Goal: Information Seeking & Learning: Learn about a topic

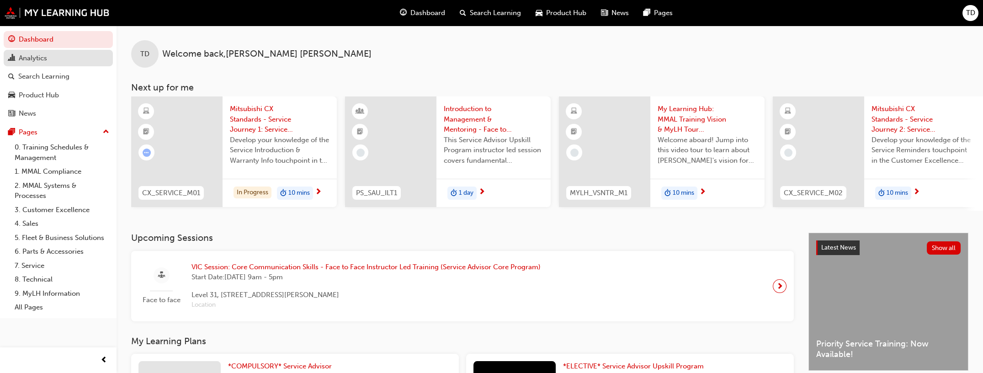
click at [44, 59] on div "Analytics" at bounding box center [33, 58] width 28 height 11
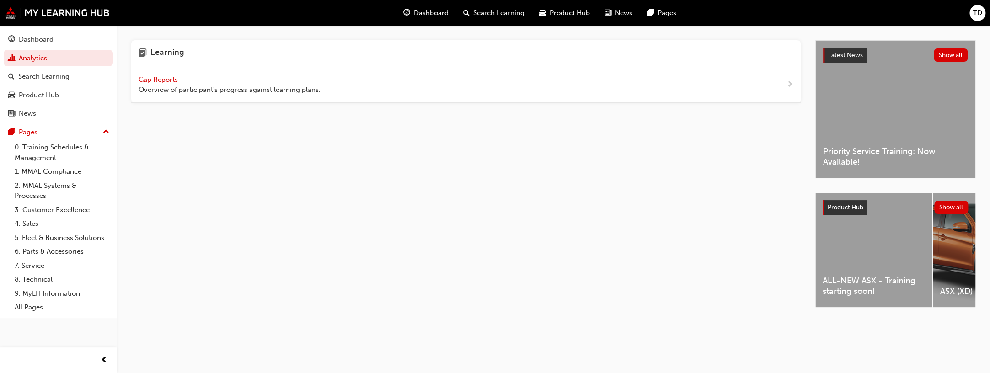
click at [187, 80] on div "Gap Reports Overview of participant's progress against learning plans." at bounding box center [230, 85] width 182 height 21
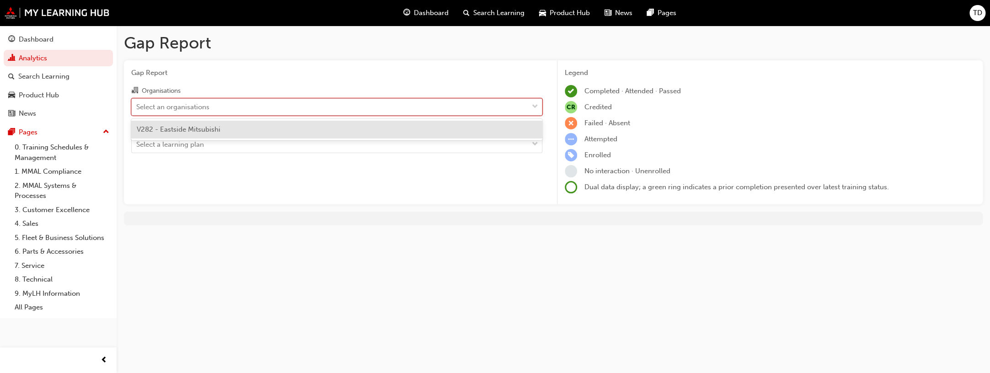
click at [233, 107] on div "Select an organisations" at bounding box center [330, 107] width 396 height 16
click at [137, 107] on input "Organisations option V282 - Eastside Mitsubishi focused, 1 of 1. 1 result avail…" at bounding box center [136, 106] width 1 height 8
click at [216, 127] on span "V282 - Eastside Mitsubishi" at bounding box center [179, 129] width 84 height 8
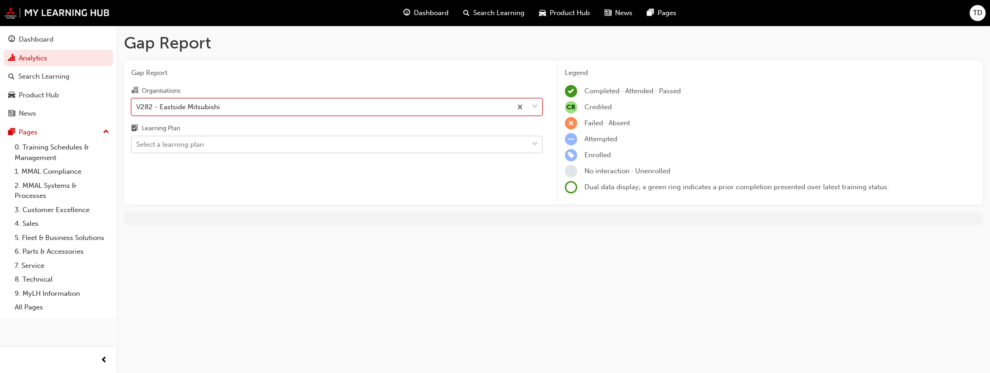
click at [204, 144] on div "Select a learning plan" at bounding box center [330, 145] width 396 height 16
click at [137, 144] on input "Learning Plan Select a learning plan" at bounding box center [136, 144] width 1 height 8
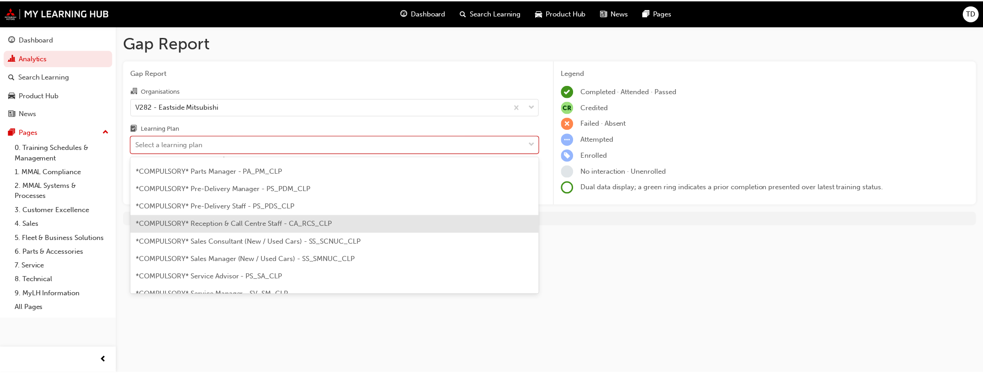
scroll to position [277, 0]
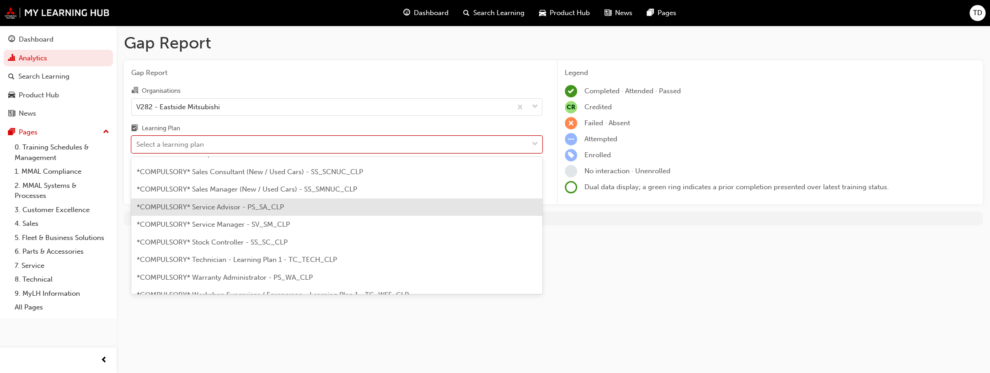
click at [255, 207] on span "*COMPULSORY* Service Advisor - PS_SA_CLP" at bounding box center [210, 207] width 147 height 8
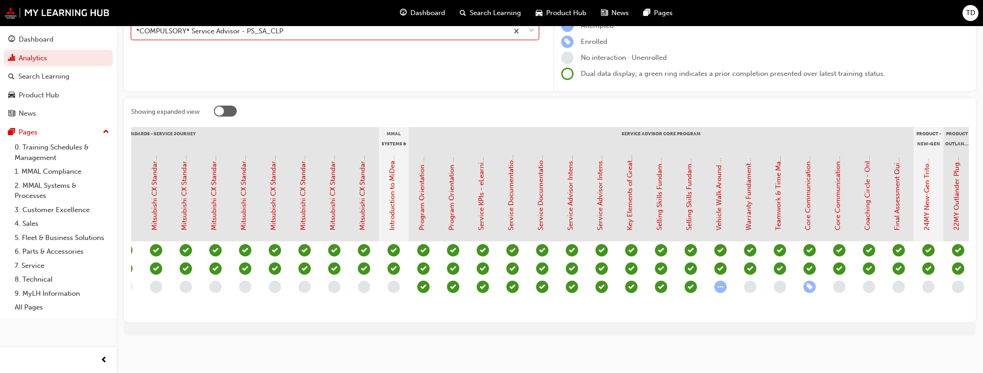
scroll to position [0, 648]
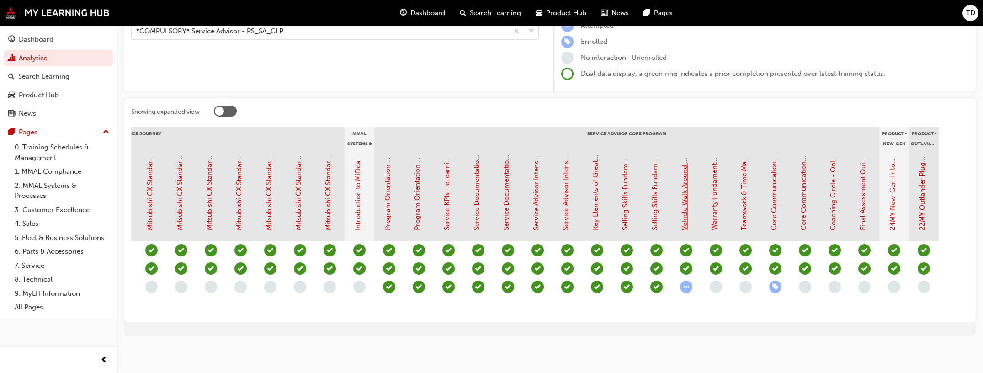
click at [681, 191] on link "Vehicle Walk Around Fundamentals - eLearning Module (Service Advisor Core Progr…" at bounding box center [685, 91] width 8 height 278
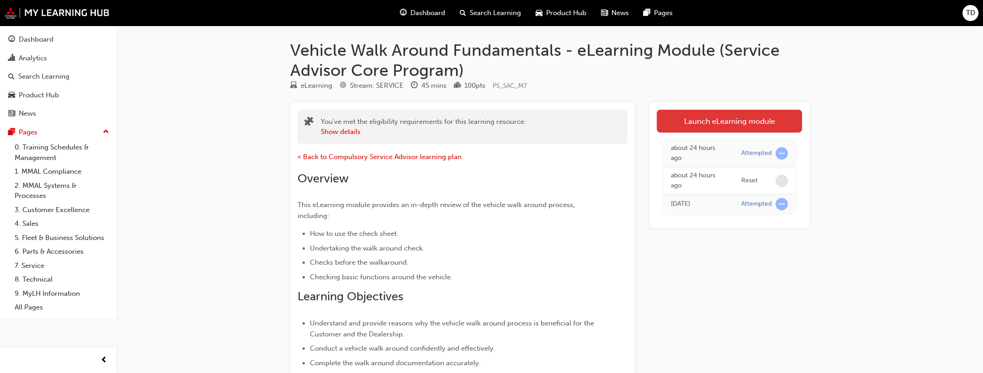
click at [702, 117] on link "Launch eLearning module" at bounding box center [729, 121] width 145 height 23
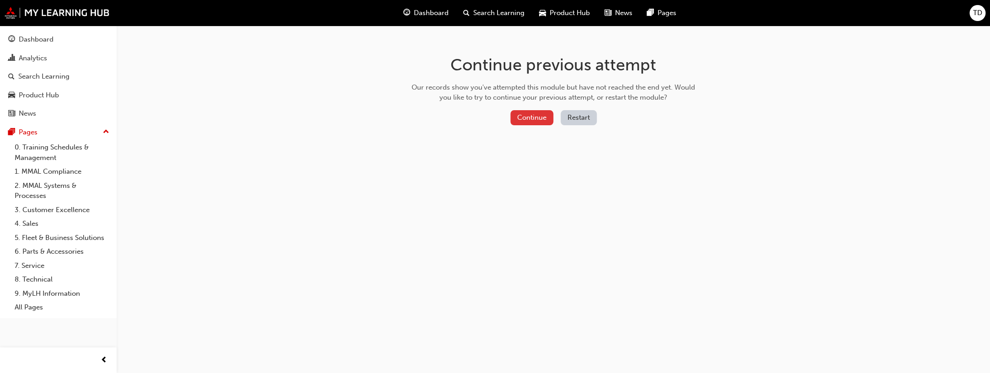
click at [515, 114] on button "Continue" at bounding box center [531, 117] width 43 height 15
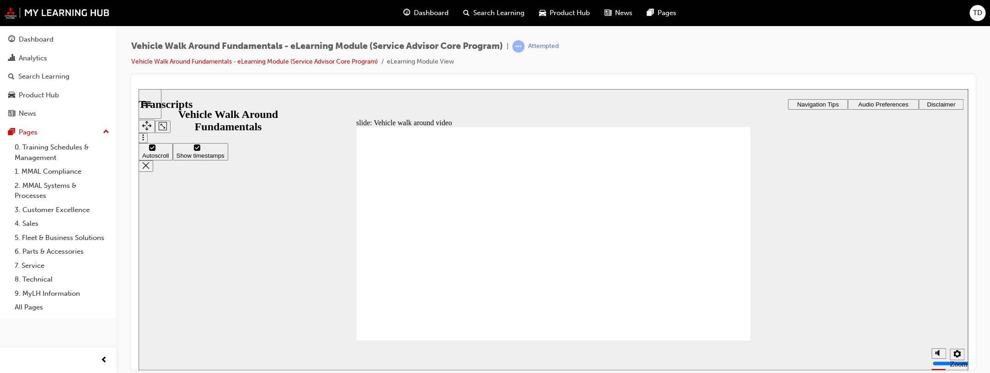
click at [956, 354] on icon "settings" at bounding box center [956, 353] width 7 height 7
click at [866, 103] on span "Audio Preferences" at bounding box center [883, 104] width 50 height 7
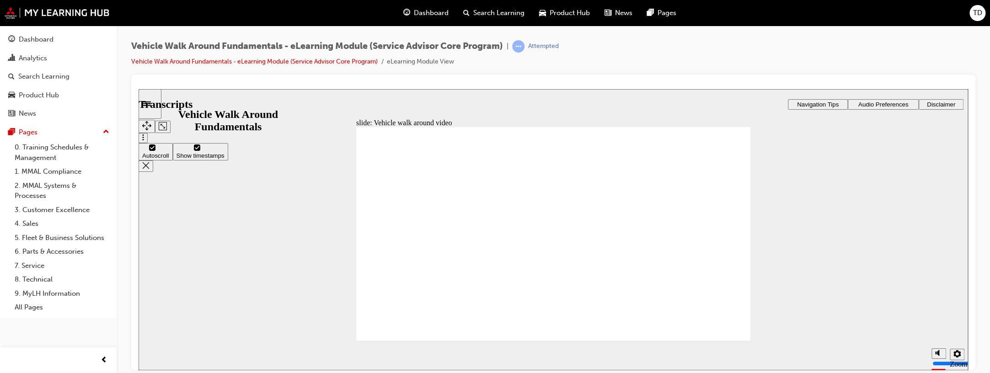
click at [818, 101] on span "Navigation Tips" at bounding box center [818, 104] width 42 height 7
click at [817, 103] on span "Navigation Tips" at bounding box center [818, 104] width 42 height 7
click at [278, 206] on div "slide: Vehicle walk around video Rectangle 2 Transcripts playback speed 2 1.75 …" at bounding box center [553, 229] width 829 height 281
click at [320, 159] on div "slide: Vehicle walk around video Rectangle 2 Transcripts playback speed 2 1.75 …" at bounding box center [553, 229] width 829 height 281
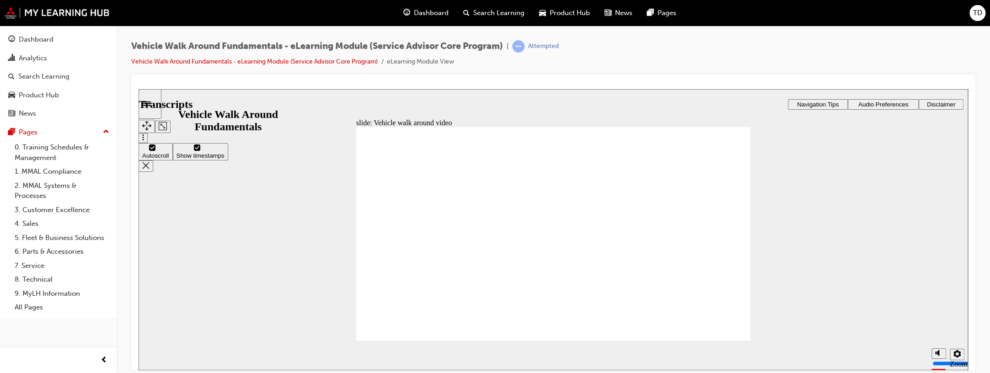
click at [318, 272] on div "slide: Vehicle walk around video Rectangle 2 Transcripts playback speed 2 1.75 …" at bounding box center [553, 229] width 829 height 281
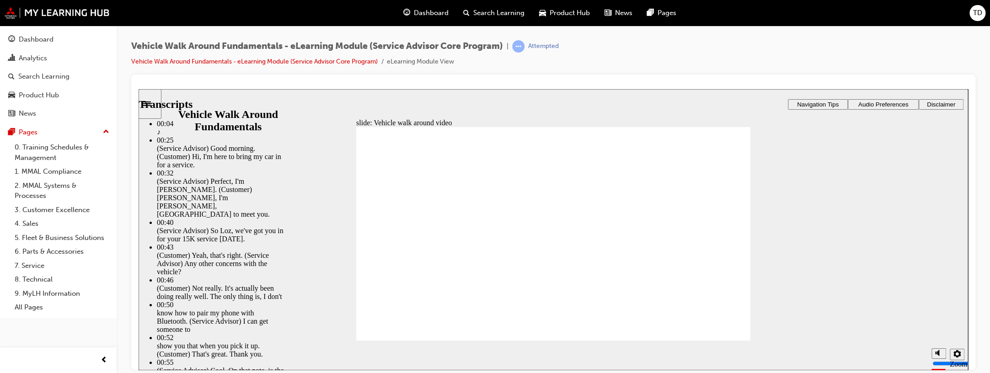
type input "757"
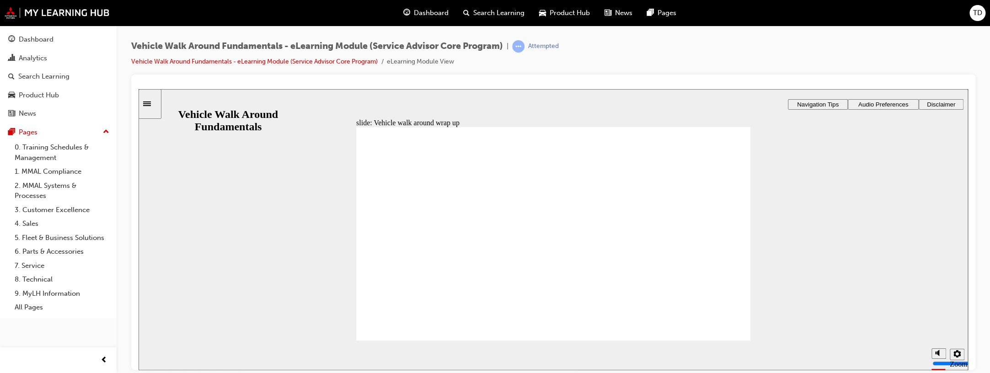
radio input "true"
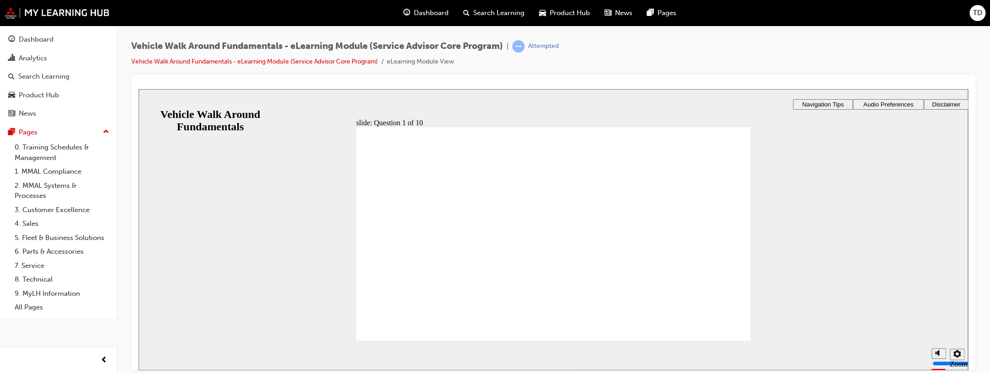
radio input "true"
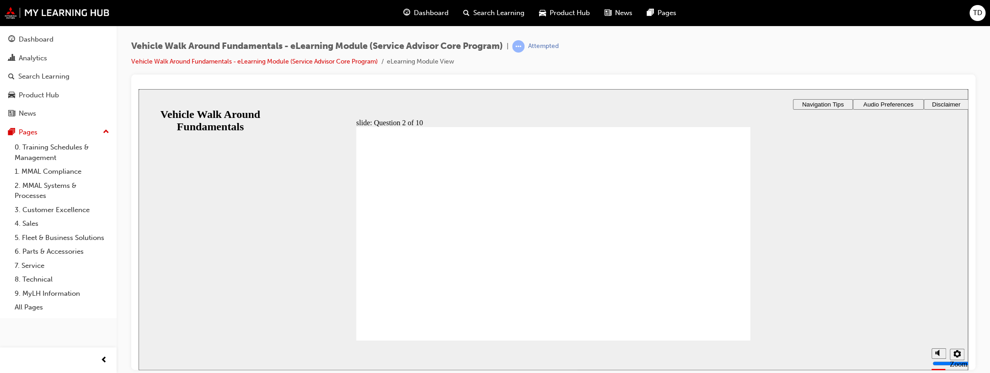
radio input "true"
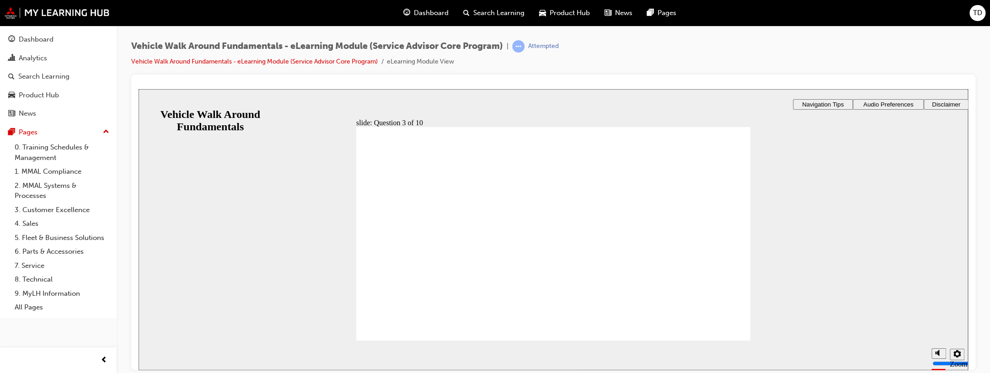
radio input "true"
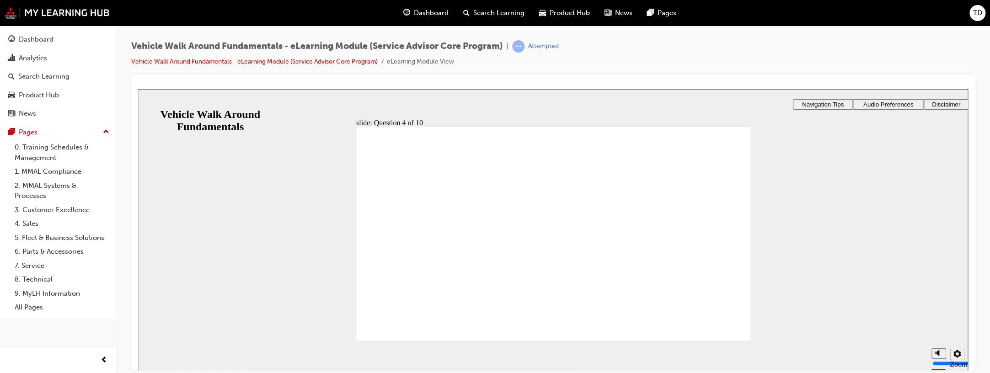
checkbox input "true"
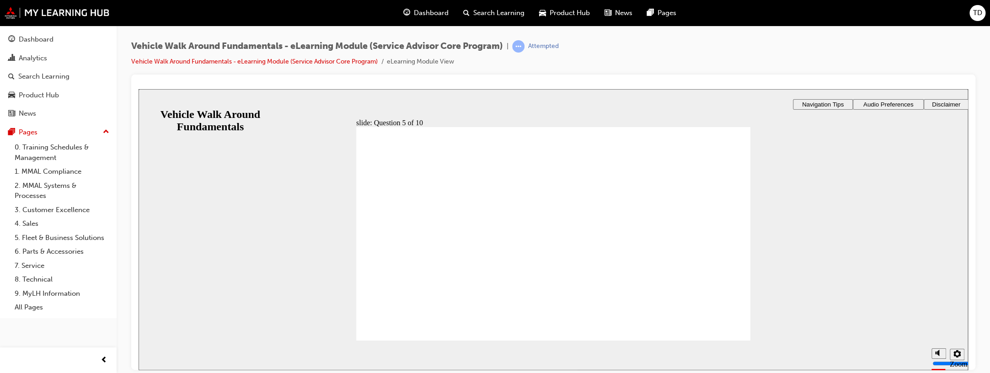
checkbox input "false"
checkbox input "true"
drag, startPoint x: 376, startPoint y: 289, endPoint x: 376, endPoint y: 299, distance: 10.1
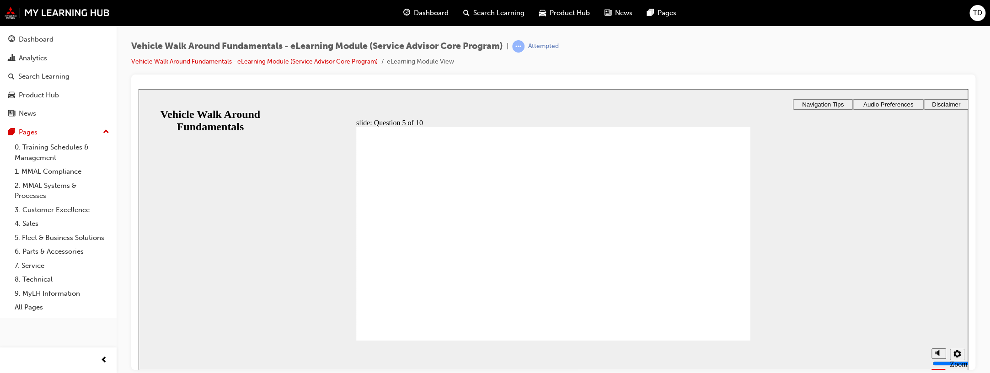
checkbox input "true"
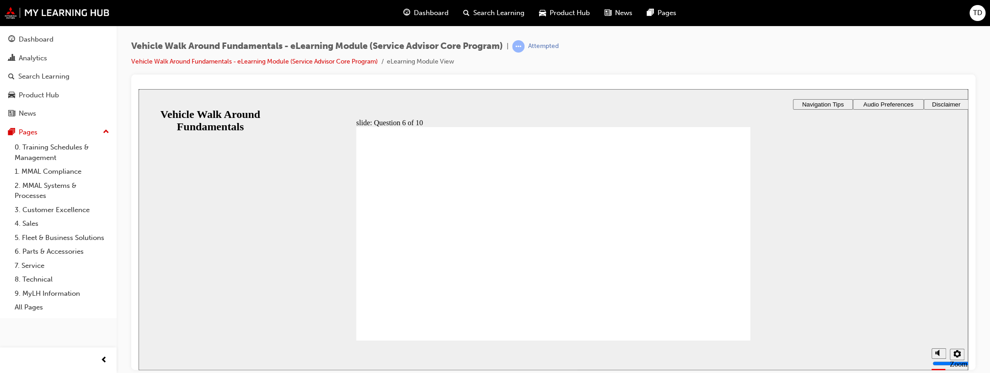
radio input "true"
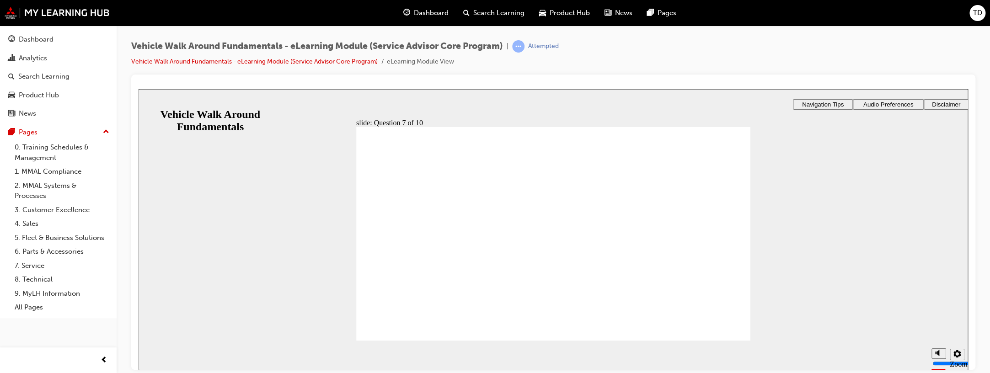
radio input "true"
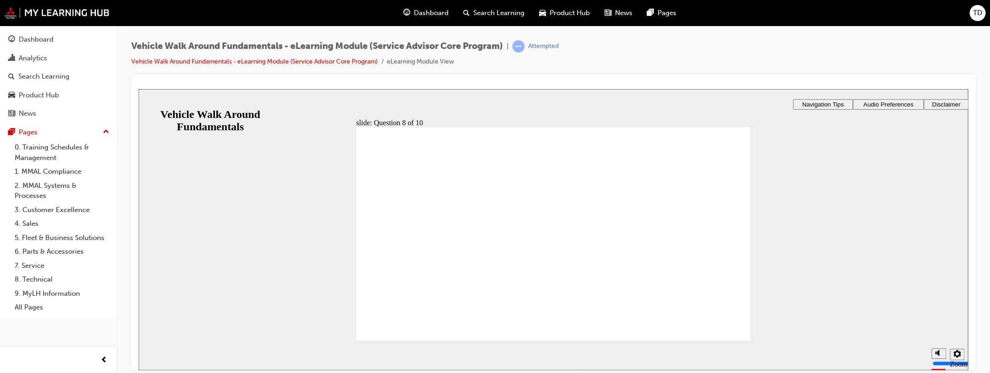
checkbox input "true"
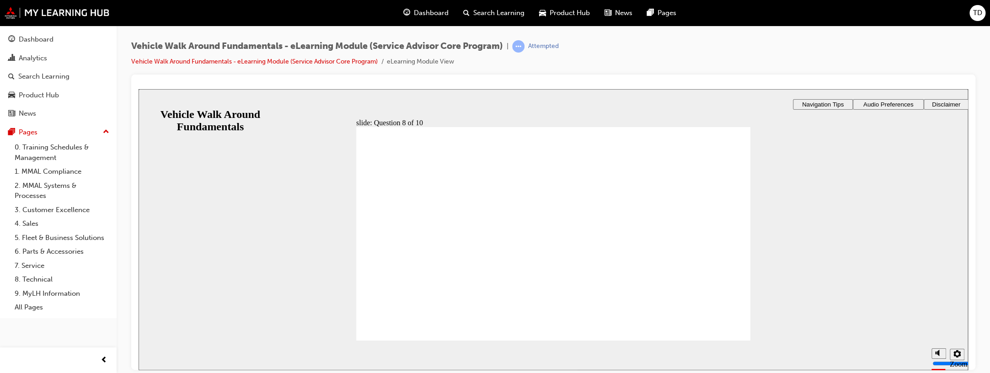
checkbox input "true"
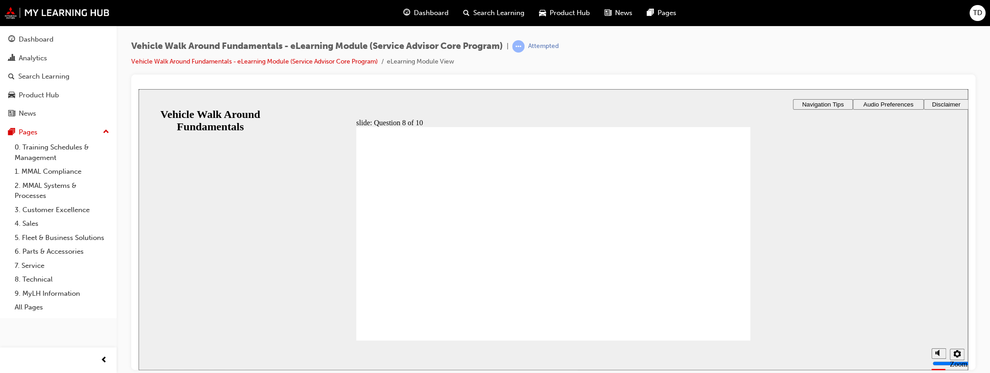
checkbox input "true"
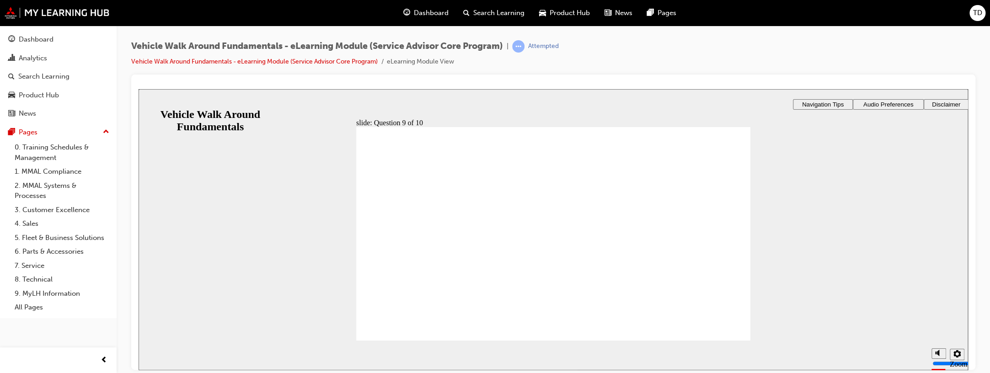
checkbox input "true"
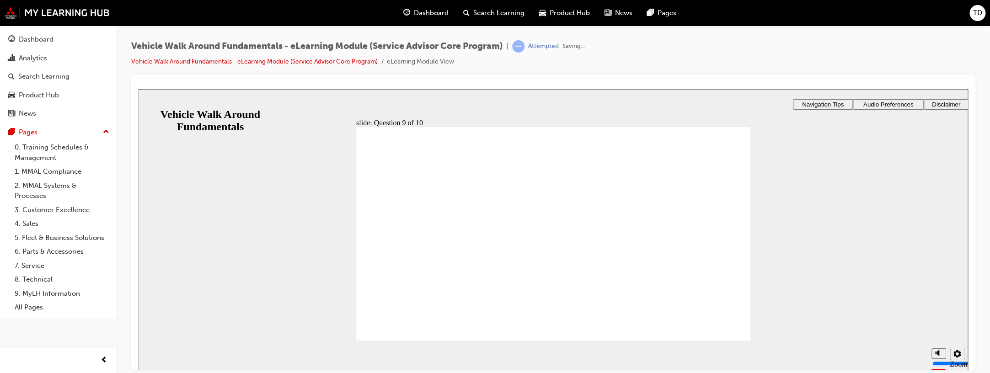
radio input "true"
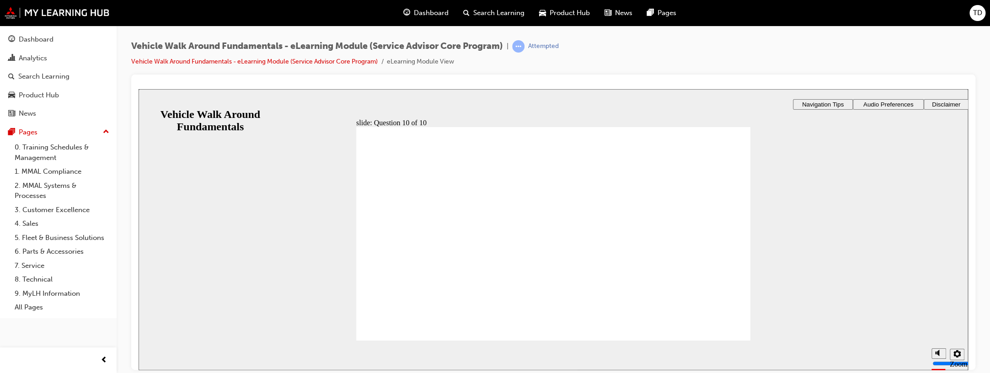
radio input "true"
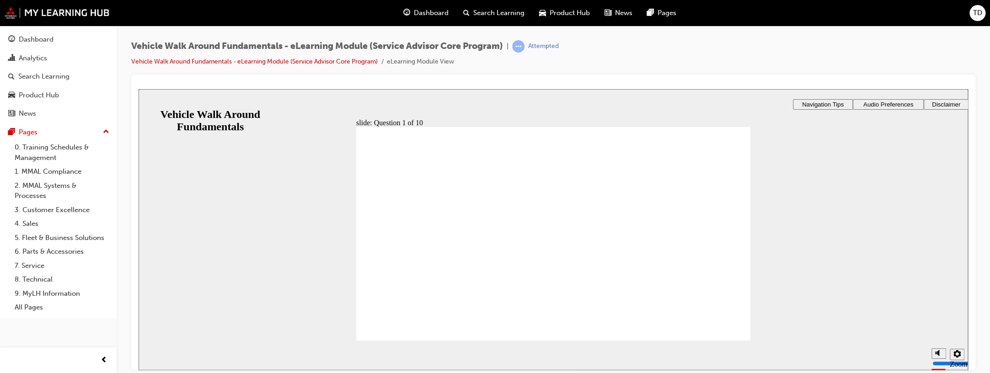
radio input "true"
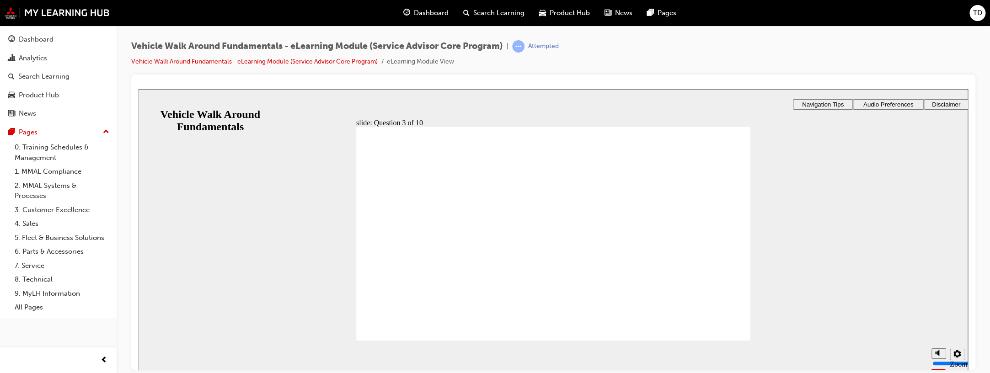
radio input "false"
radio input "true"
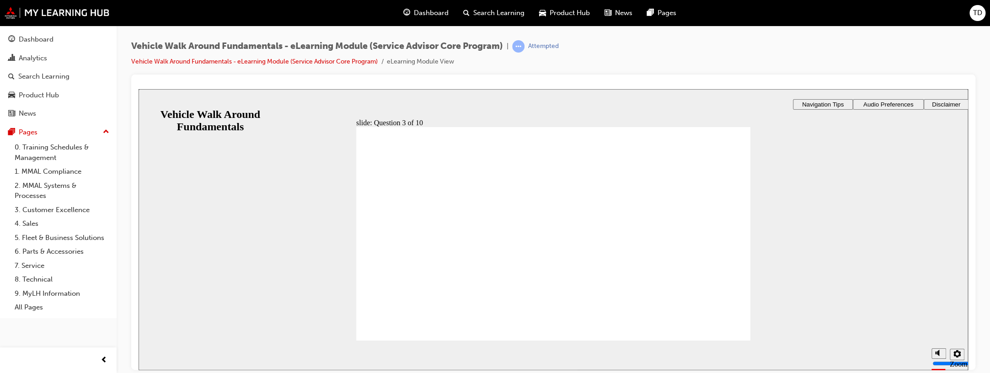
radio input "true"
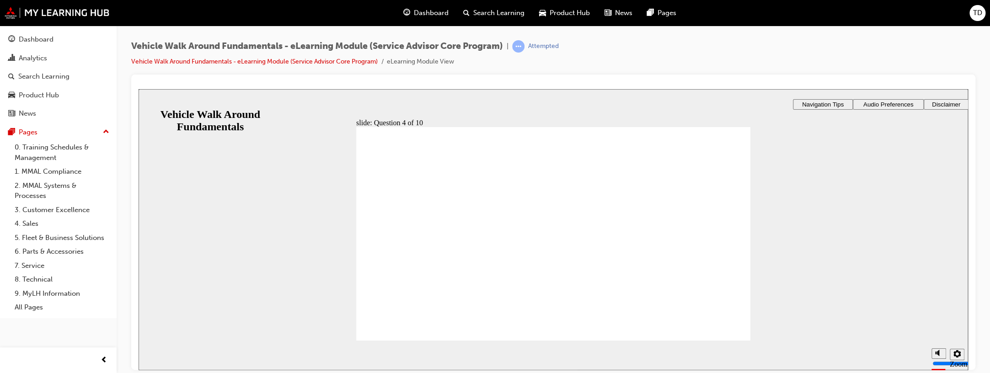
checkbox input "true"
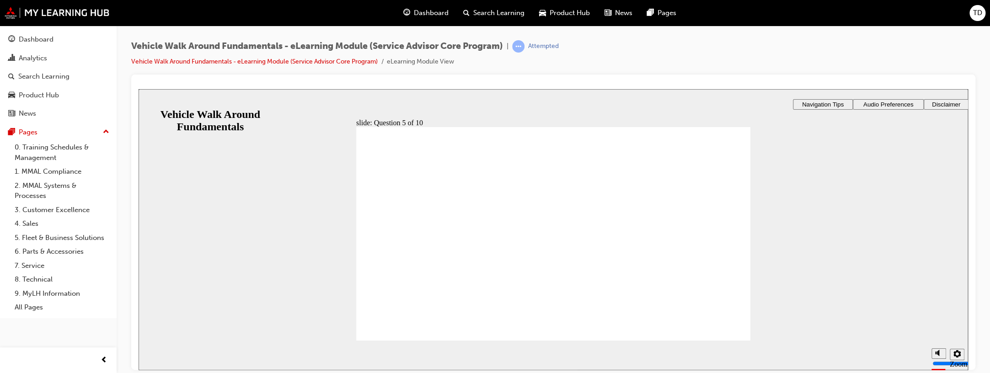
checkbox input "true"
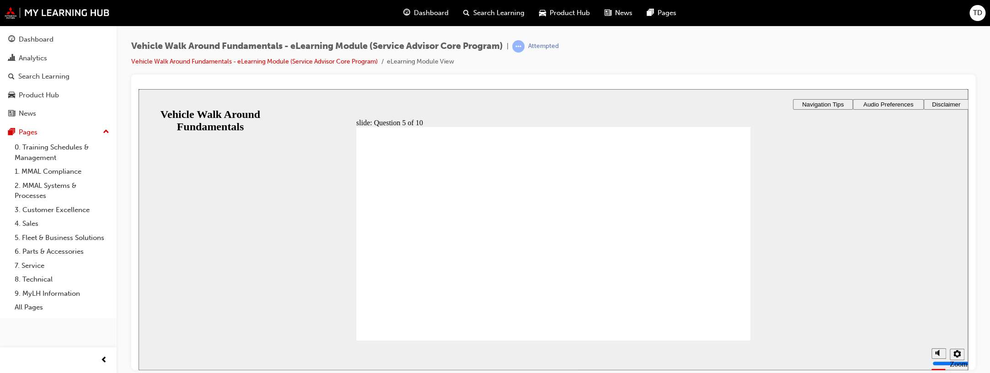
radio input "true"
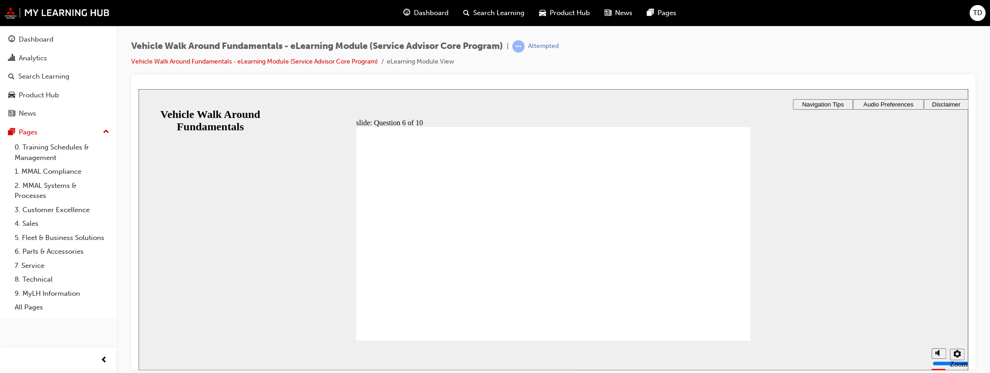
radio input "true"
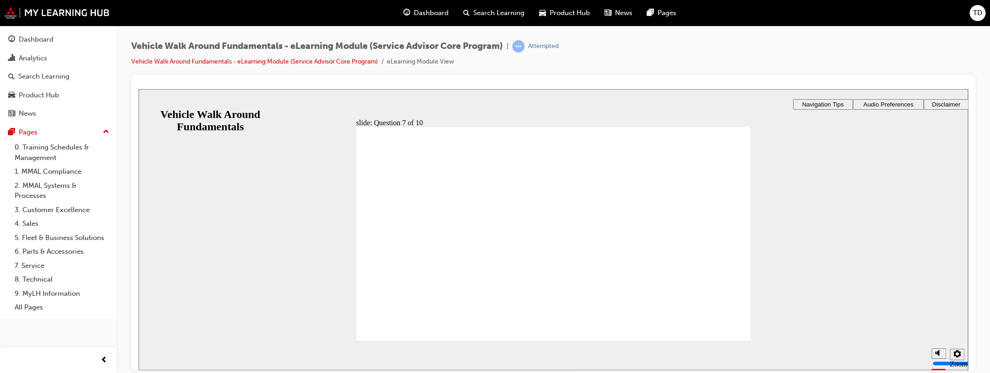
checkbox input "true"
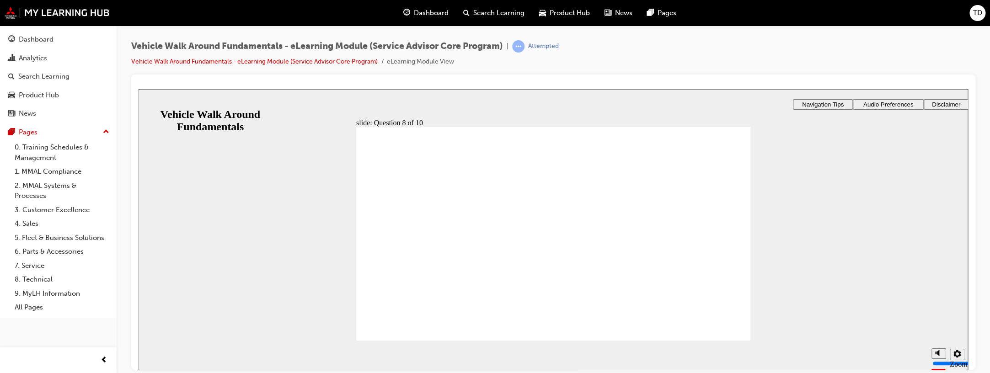
checkbox input "true"
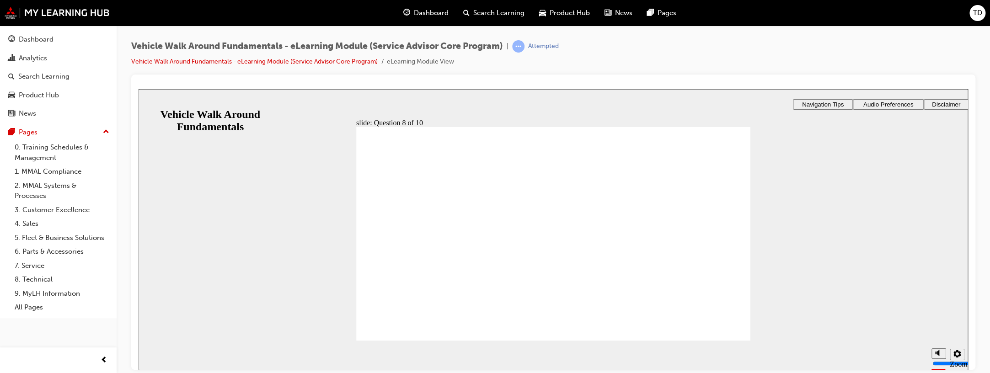
checkbox input "true"
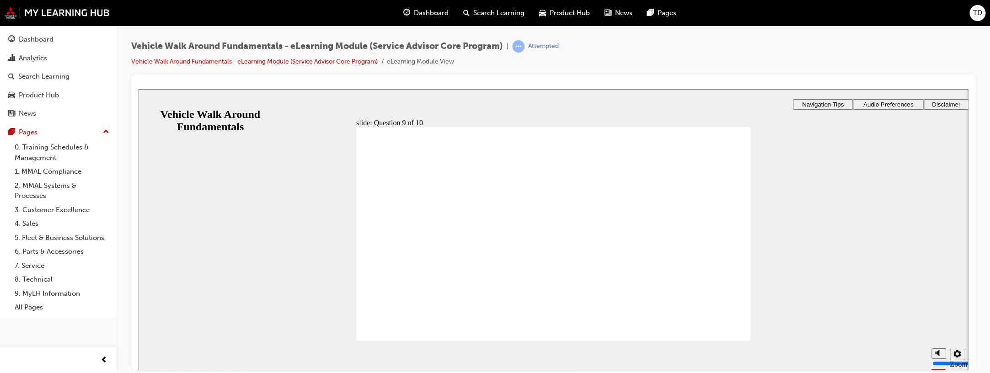
checkbox input "true"
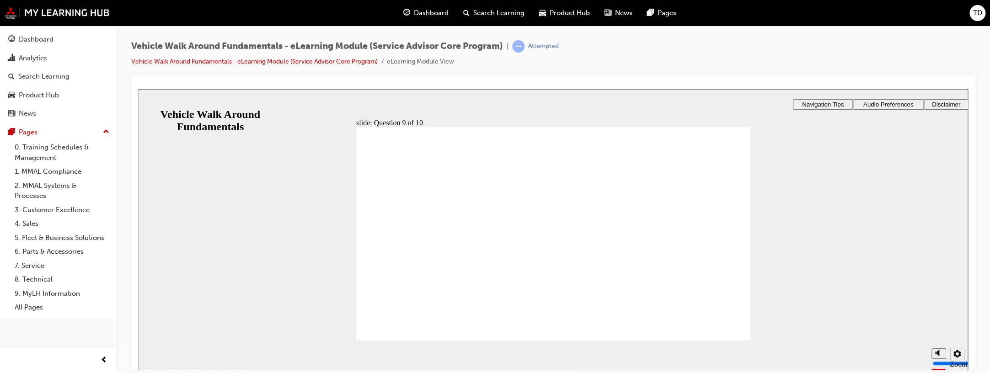
checkbox input "true"
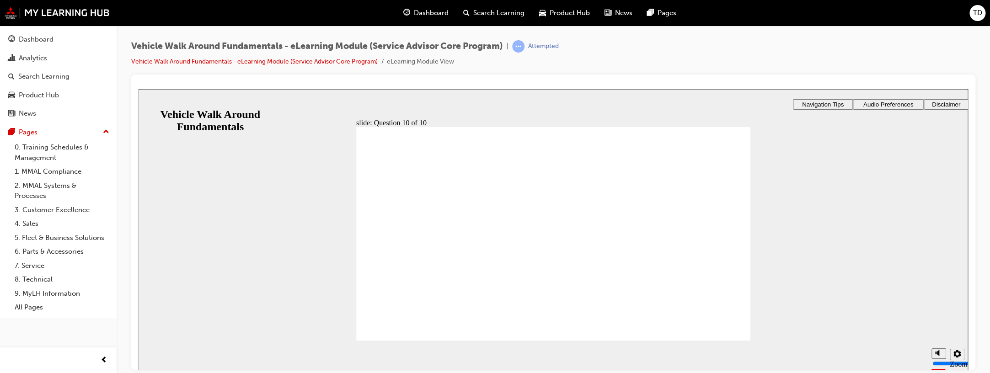
radio input "true"
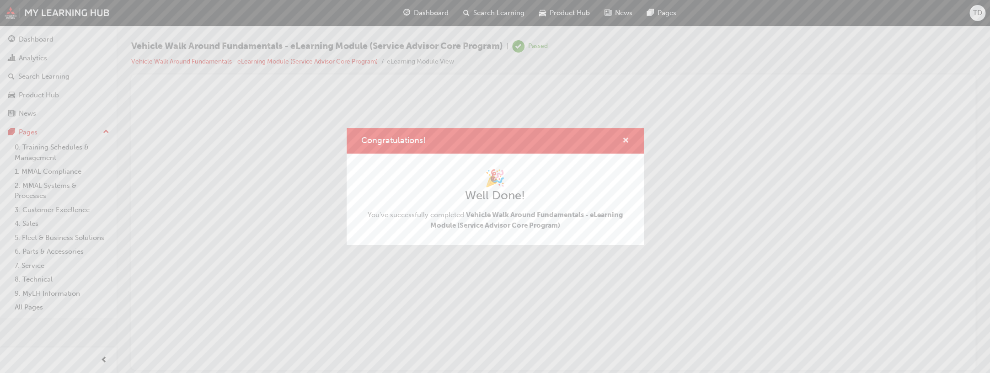
click at [624, 139] on span "cross-icon" at bounding box center [625, 141] width 7 height 8
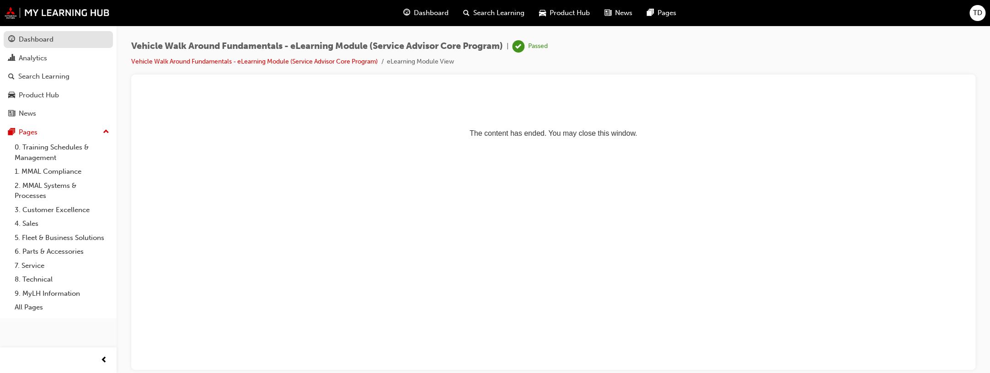
click at [52, 37] on div "Dashboard" at bounding box center [36, 39] width 35 height 11
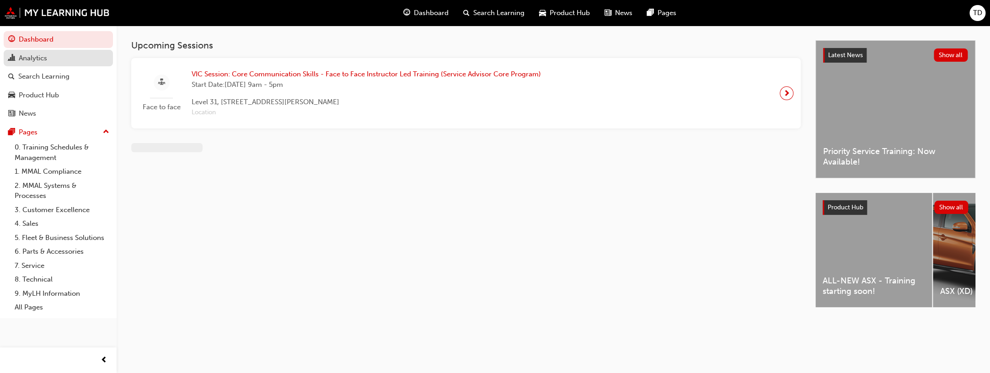
drag, startPoint x: 33, startPoint y: 53, endPoint x: 44, endPoint y: 54, distance: 11.1
click at [34, 53] on div "Analytics" at bounding box center [33, 58] width 28 height 11
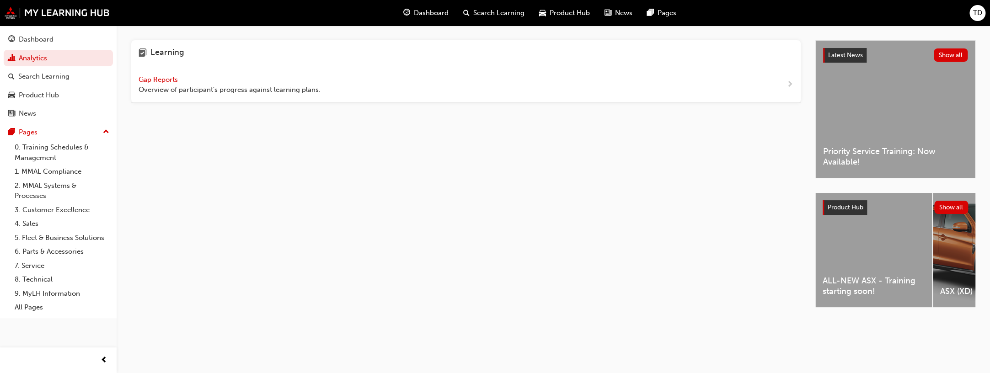
click at [179, 90] on span "Overview of participant's progress against learning plans." at bounding box center [230, 90] width 182 height 11
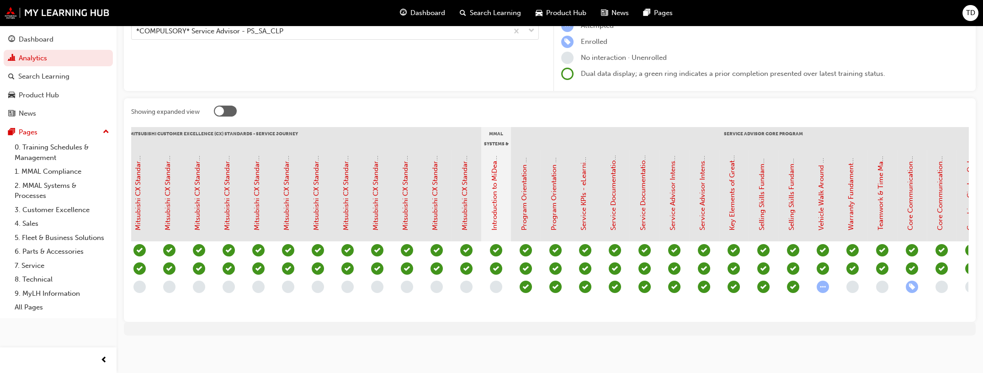
scroll to position [0, 515]
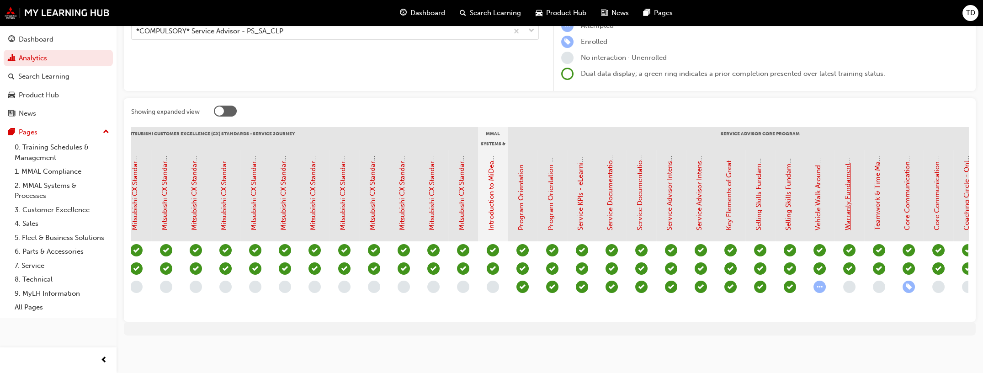
click at [846, 205] on link "Warranty Fundamentals - eLearning Module (Service Advisor Core Program)" at bounding box center [848, 110] width 8 height 242
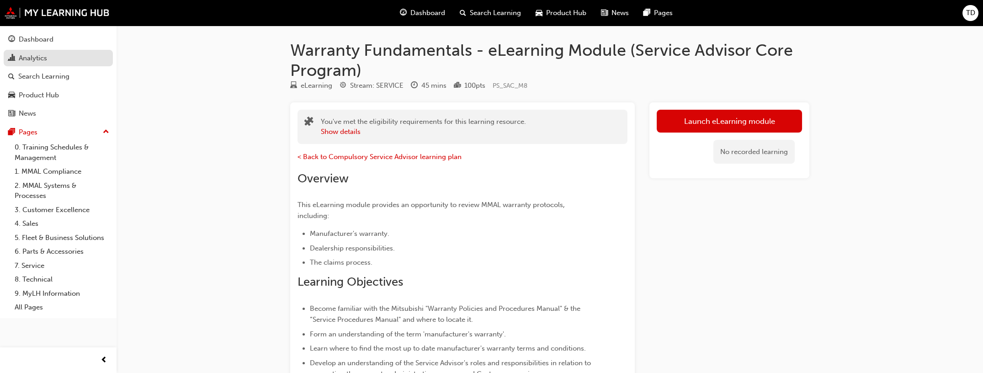
click at [36, 59] on div "Analytics" at bounding box center [33, 58] width 28 height 11
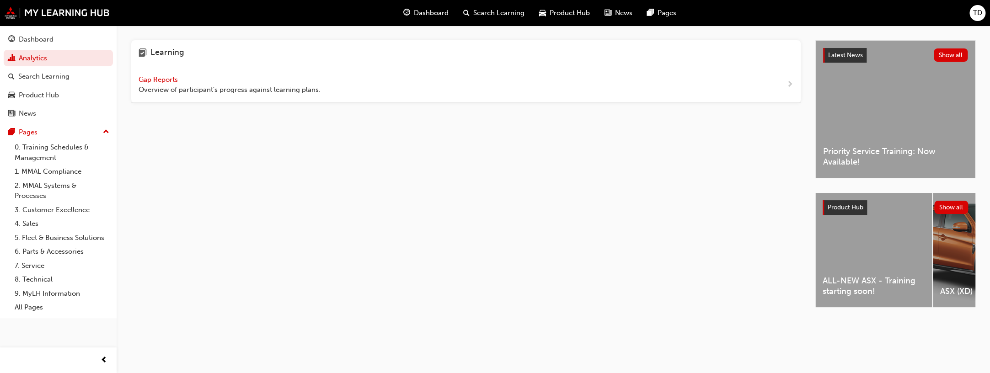
click at [264, 95] on div "Gap Reports Overview of participant's progress against learning plans." at bounding box center [465, 85] width 669 height 36
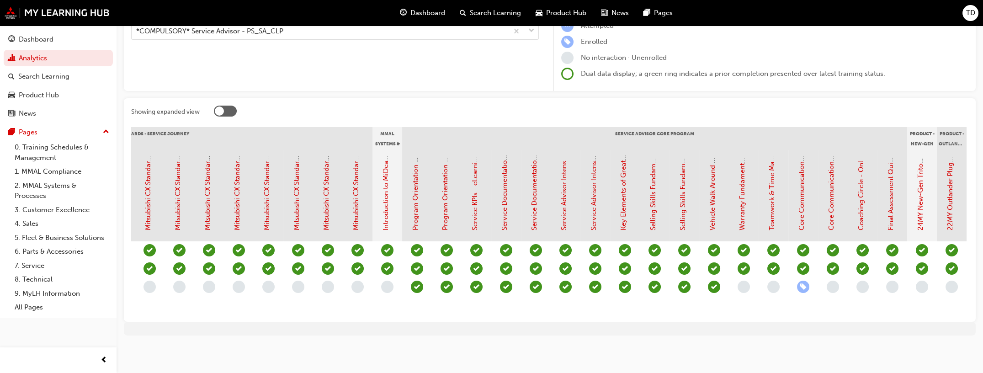
scroll to position [0, 648]
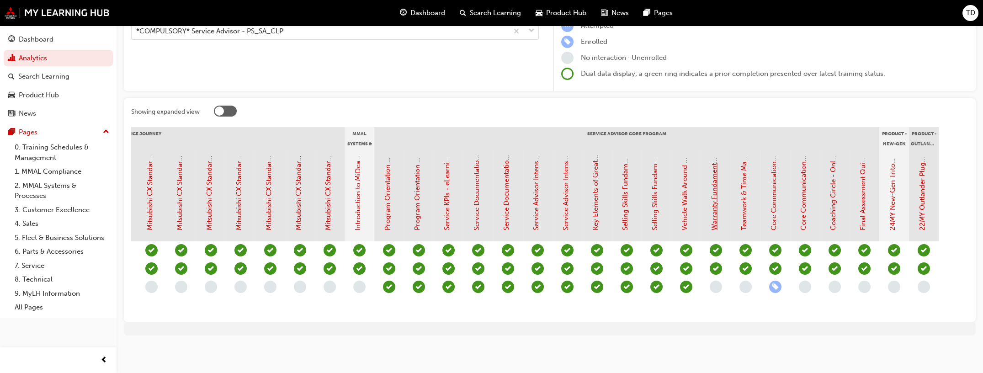
click at [714, 193] on link "Warranty Fundamentals - eLearning Module (Service Advisor Core Program)" at bounding box center [714, 110] width 8 height 242
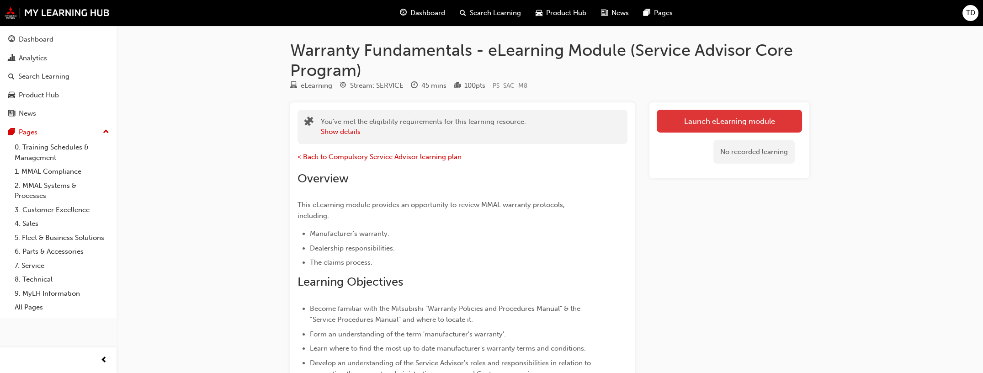
click at [695, 129] on link "Launch eLearning module" at bounding box center [729, 121] width 145 height 23
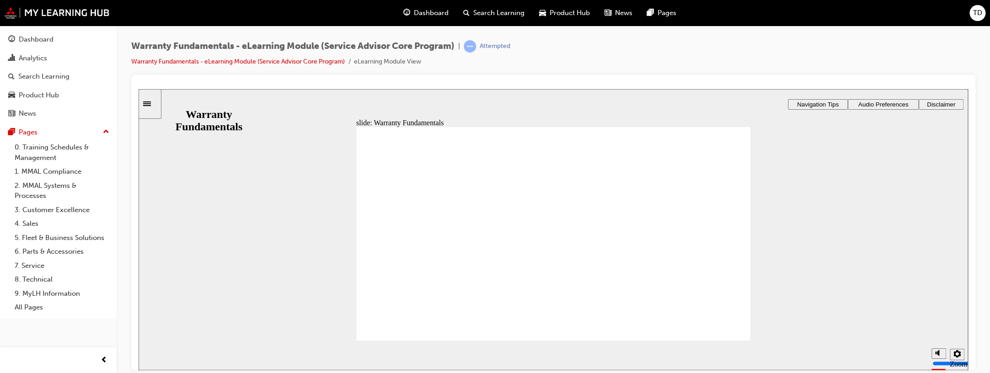
click at [871, 104] on span "Audio Preferences" at bounding box center [883, 104] width 50 height 7
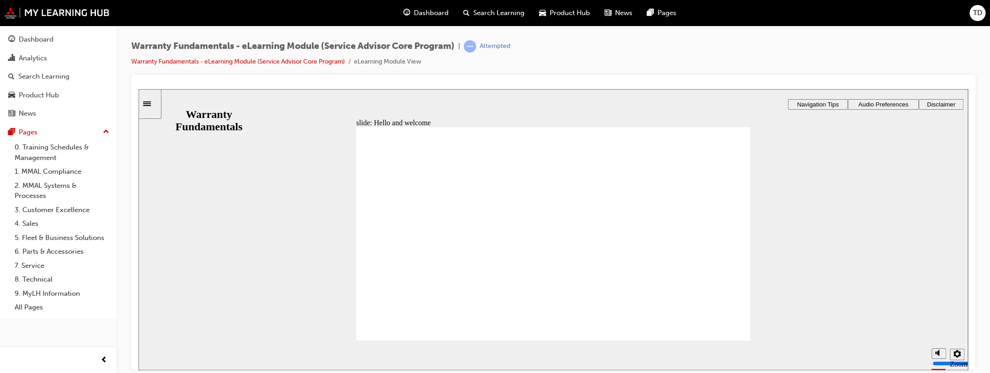
type textarea "m"
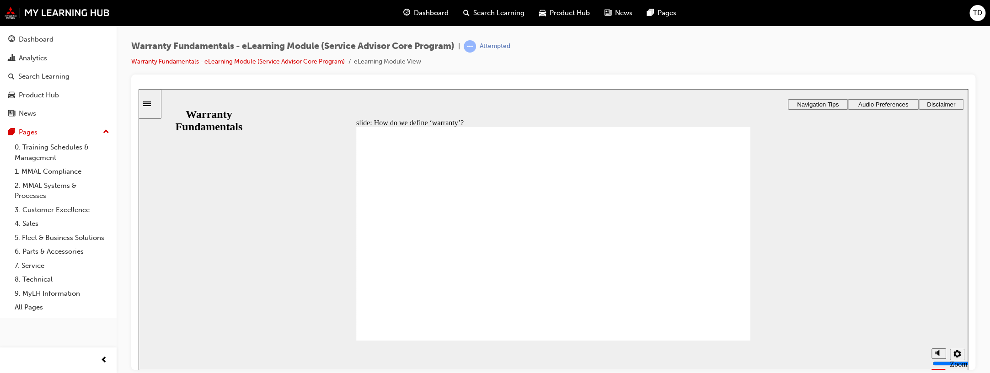
type textarea "m"
type textarea "ma"
type textarea "man"
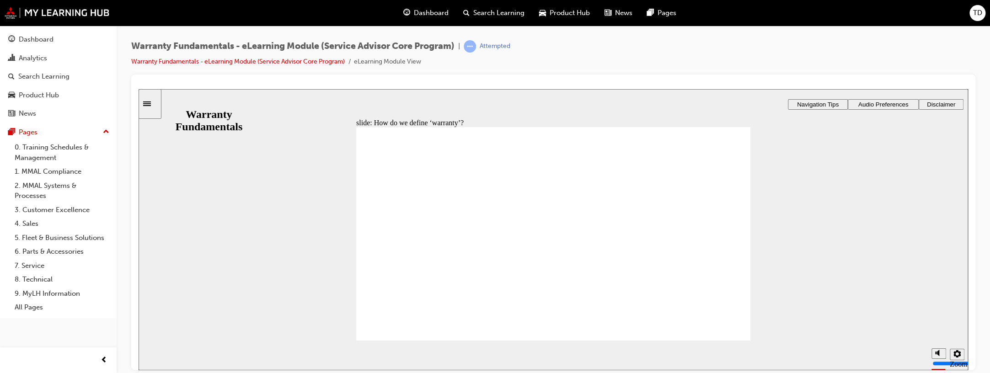
type textarea "mani"
type textarea "manif"
type textarea "mani"
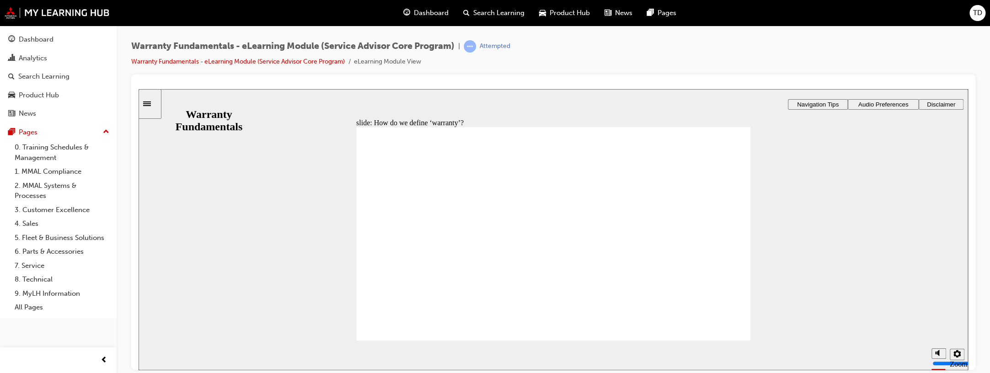
type textarea "mani"
type textarea "man"
type textarea "ma"
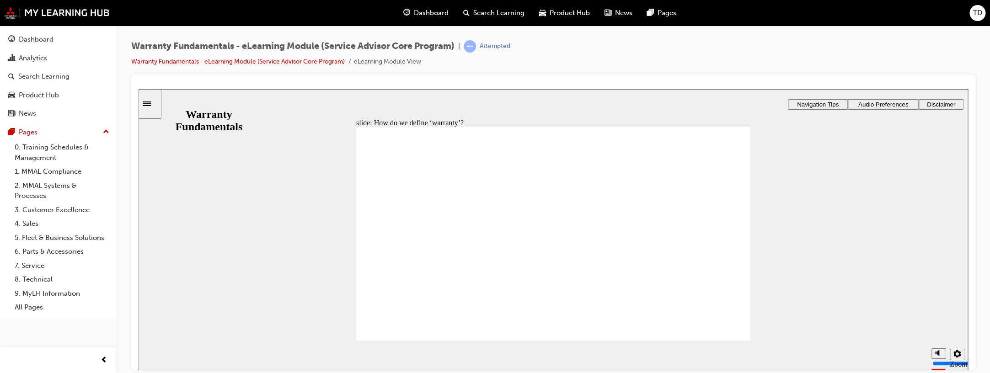
type textarea "m"
type textarea "d"
type textarea "de"
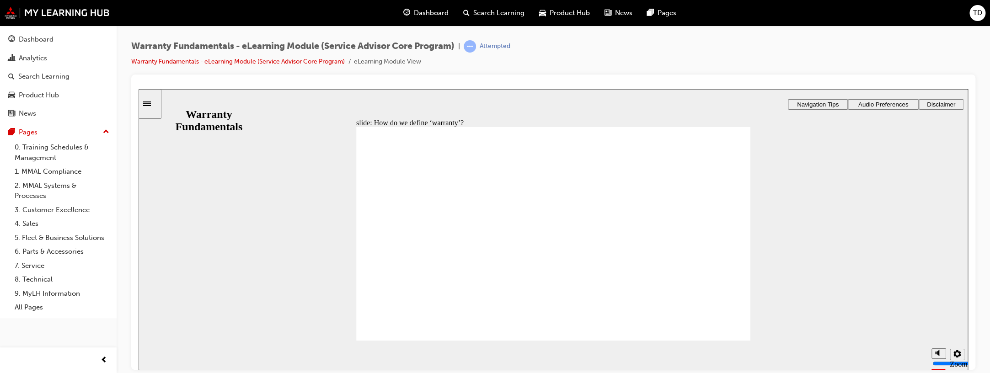
type textarea "de"
type textarea "def"
type textarea "defe"
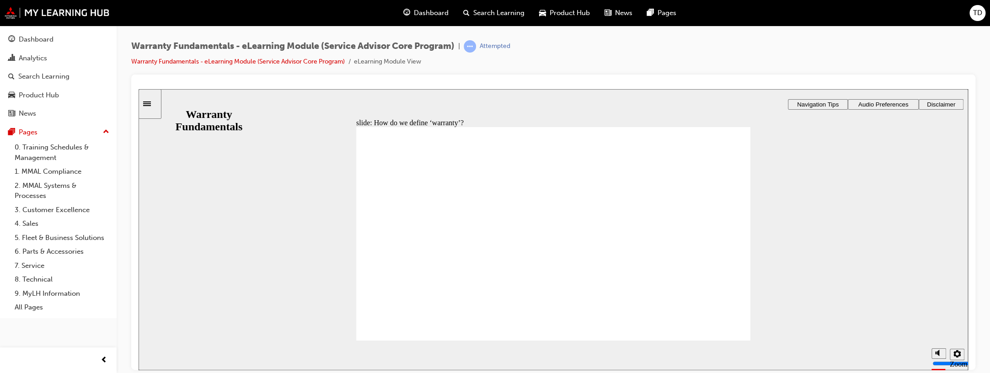
type textarea "defec"
type textarea "defect"
type textarea "defecti"
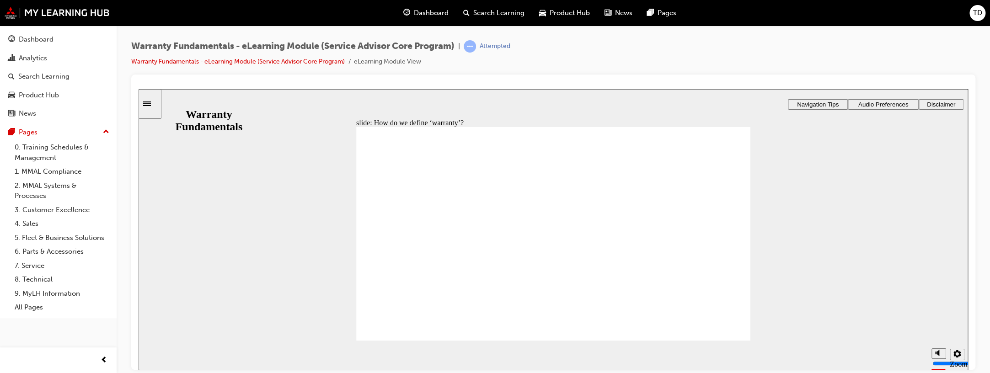
type textarea "defecti"
type textarea "defectiv"
type textarea "defectivre"
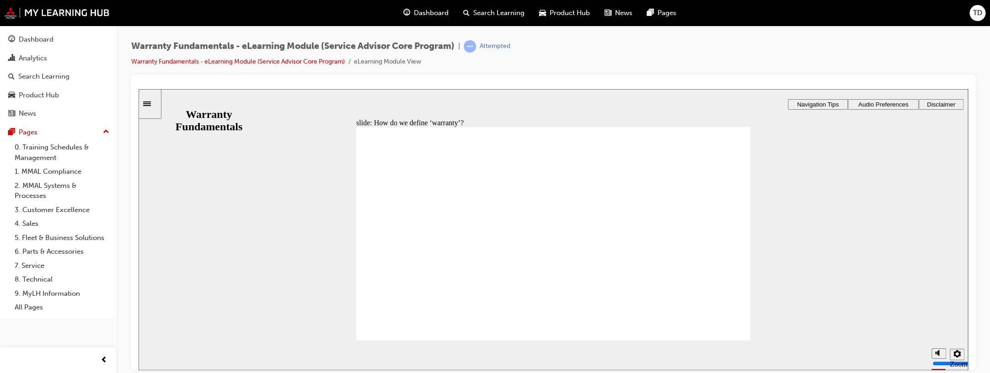
type textarea "defectivr"
type textarea "defectiv"
type textarea "defective"
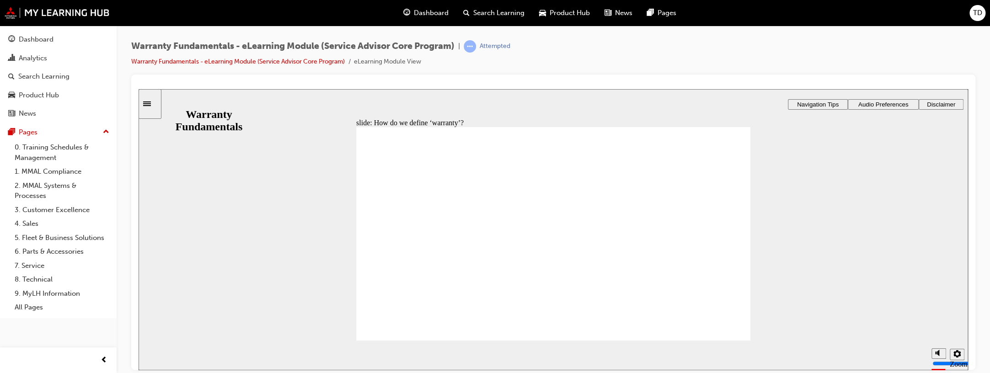
type textarea "defective"
type textarea "defective p"
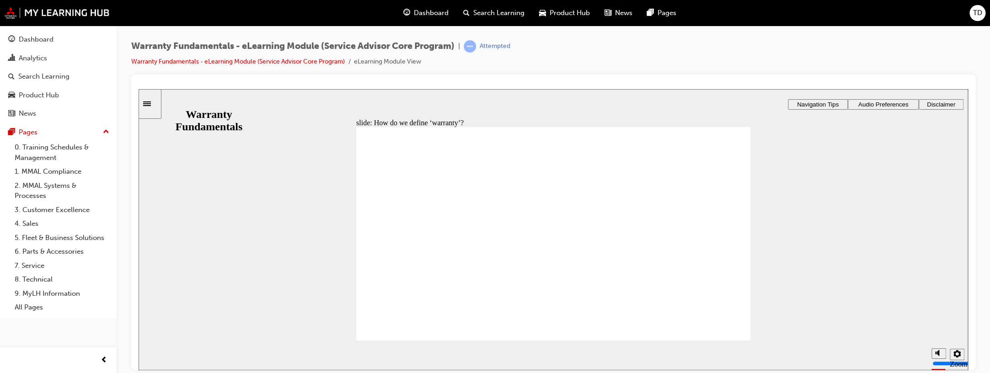
type textarea "defective pa"
type textarea "defective par"
type textarea "defective part"
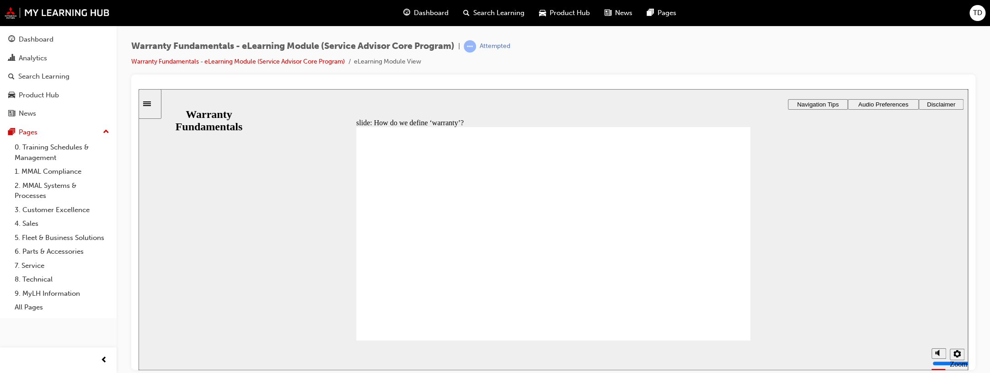
type textarea "defective part"
type textarea "defective parts"
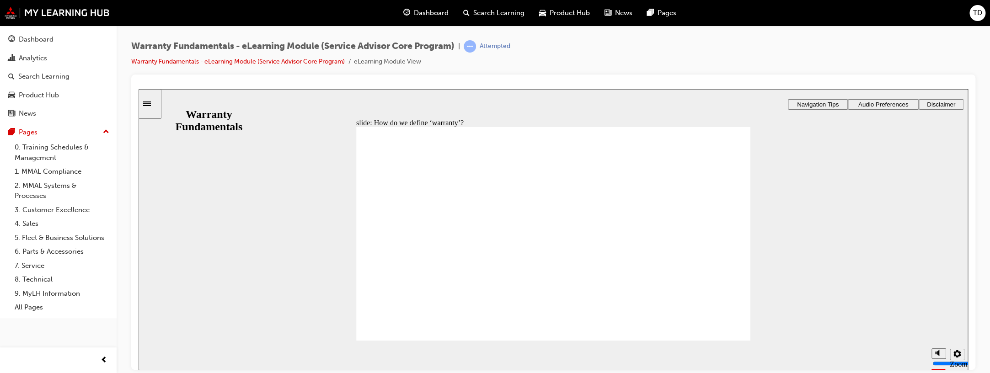
type textarea "defective parts t"
type textarea "defective parts th"
type textarea "defective parts tha"
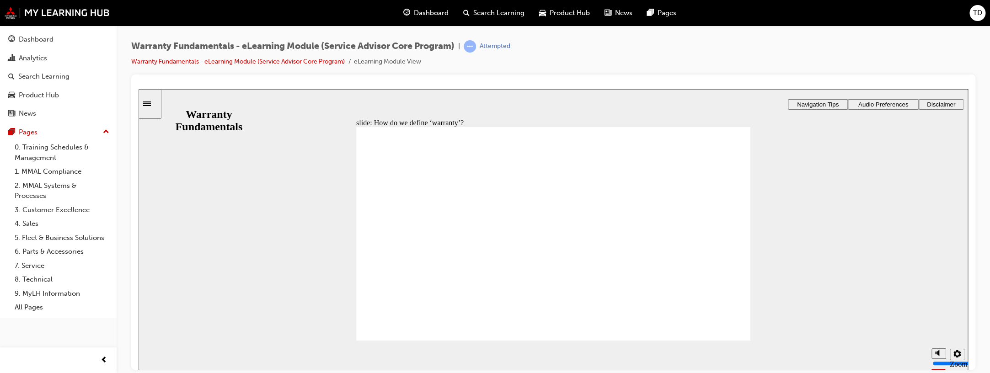
type textarea "defective parts tha"
type textarea "defective parts that"
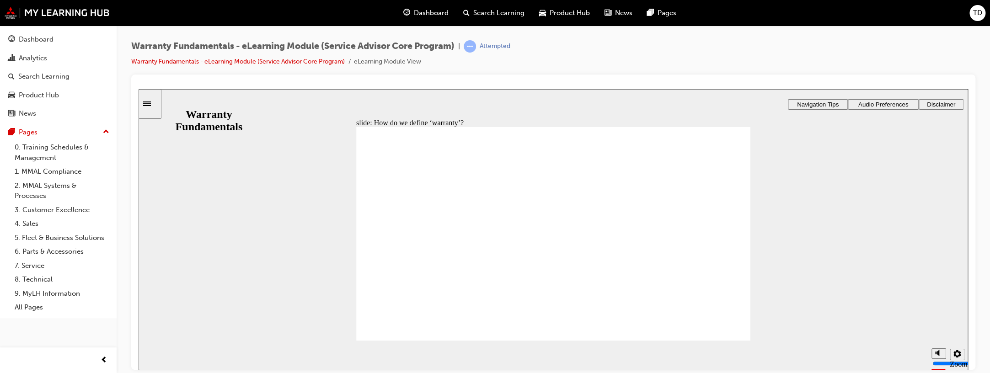
type textarea "defective parts that a"
type textarea "defective parts that an"
type textarea "defective parts that anr"
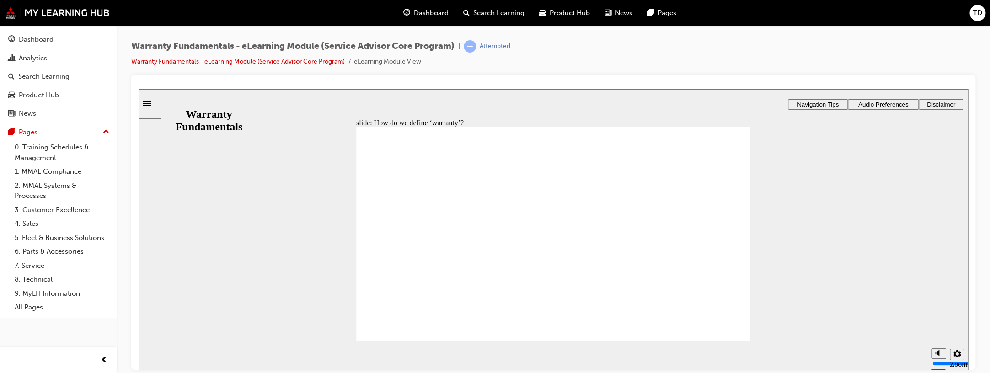
type textarea "defective parts that anr"
type textarea "defective parts that anre"
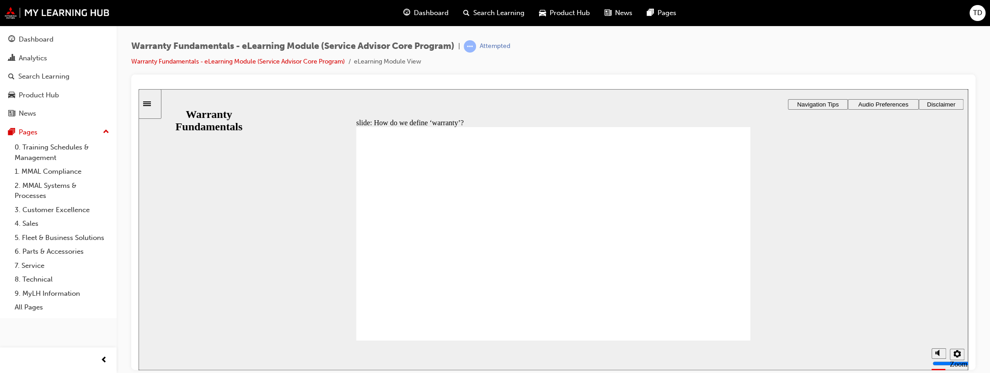
type textarea "defective parts that anre"
type textarea "defective parts that anr"
type textarea "defective parts that an"
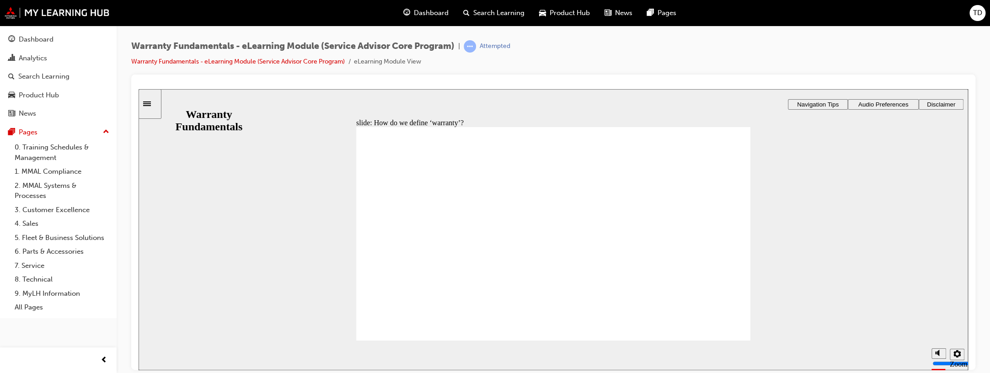
type textarea "defective parts that an"
type textarea "defective parts that a"
type textarea "defective parts that ar"
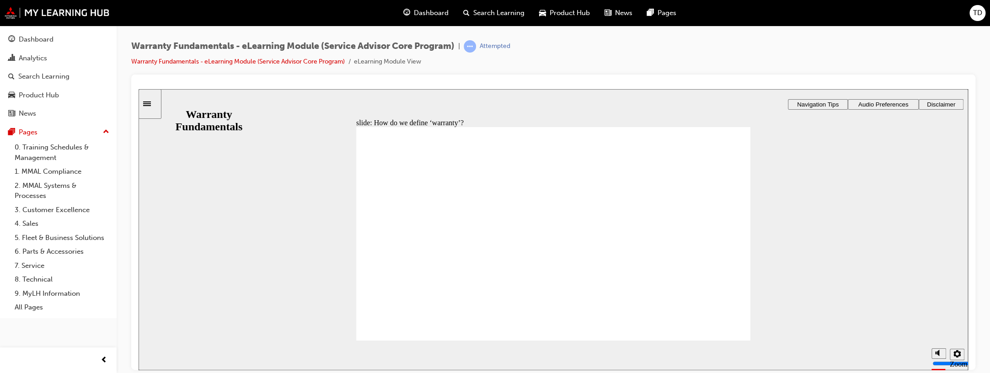
type textarea "defective parts that are"
type textarea "defective parts that are n"
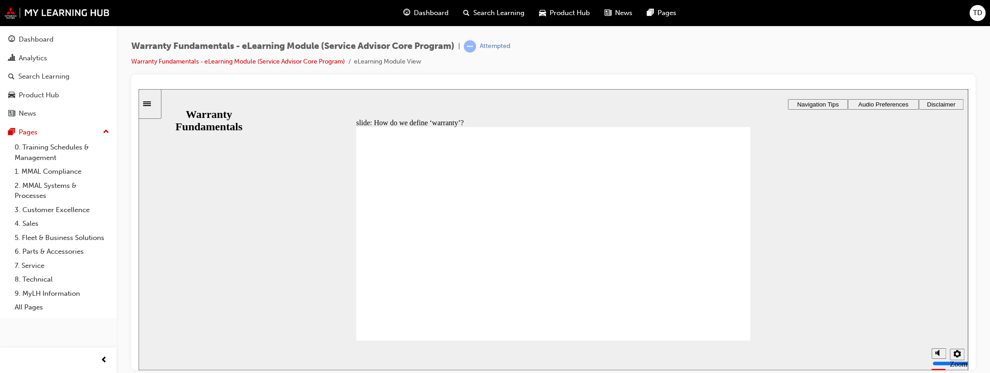
type textarea "defective parts that are n"
type textarea "defective parts that are no"
type textarea "defective parts that are not"
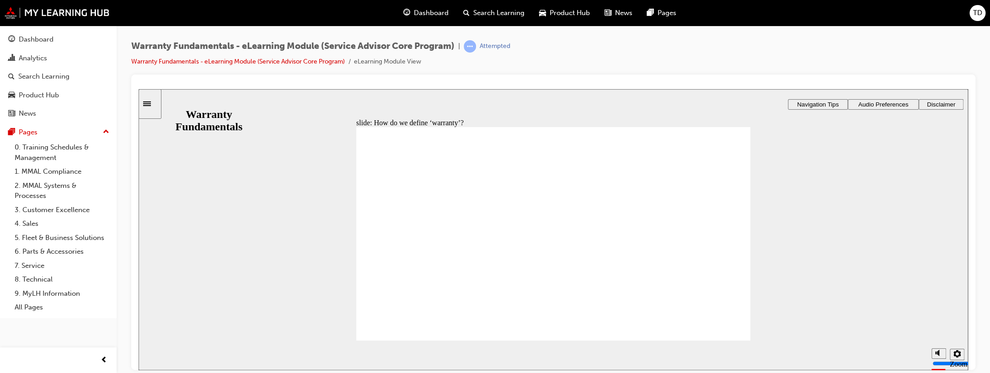
type textarea "defective parts that are not"
type textarea "defective parts that are not a"
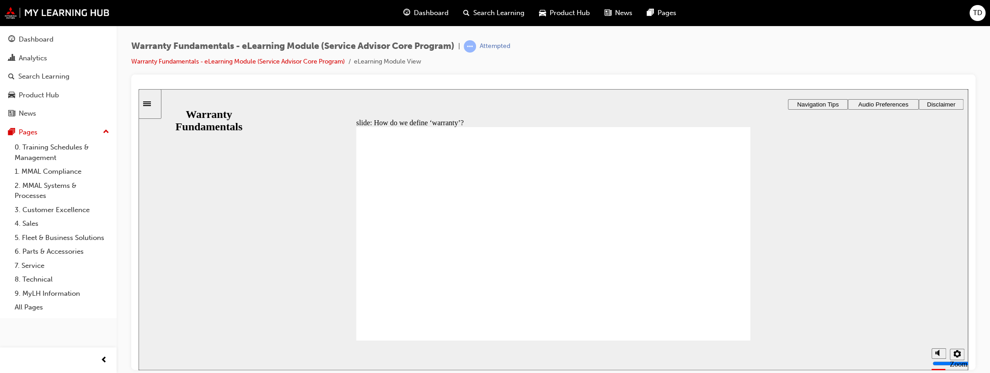
type textarea "defective parts that are not a"
type textarea "defective parts that are not a s"
type textarea "defective parts that are not a se"
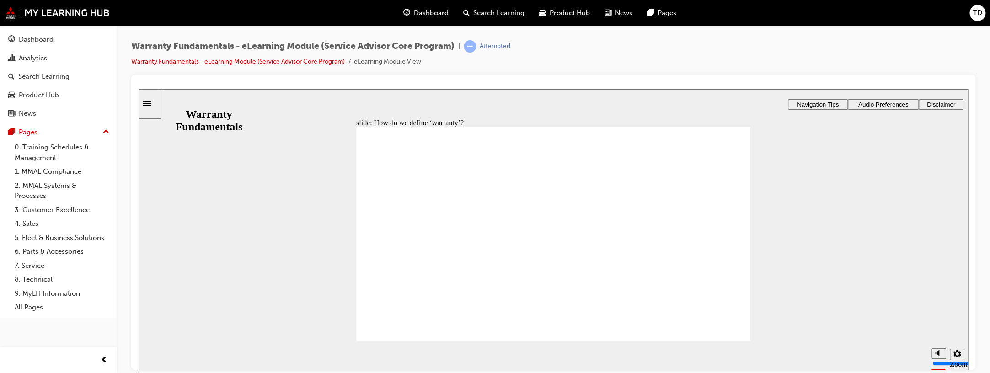
type textarea "defective parts that are not a ser"
type textarea "defective parts that are not a serv"
type textarea "defective parts that are not a servi"
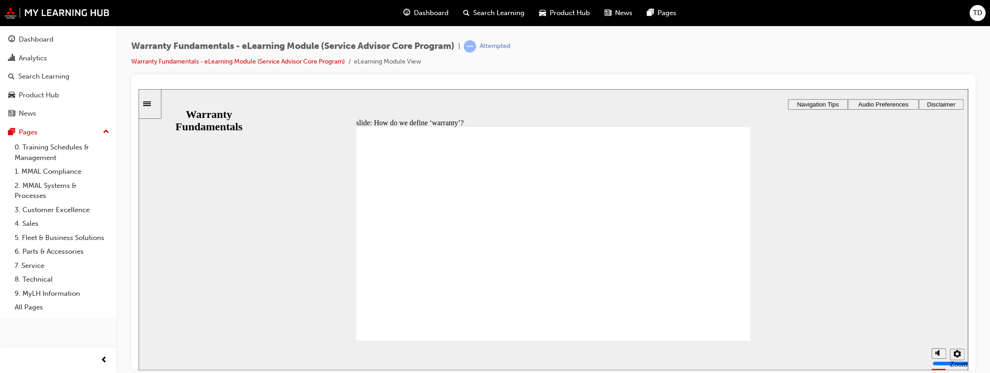
type textarea "defective parts that are not a servi"
type textarea "defective parts that are not a servic"
type textarea "defective parts that are not a service"
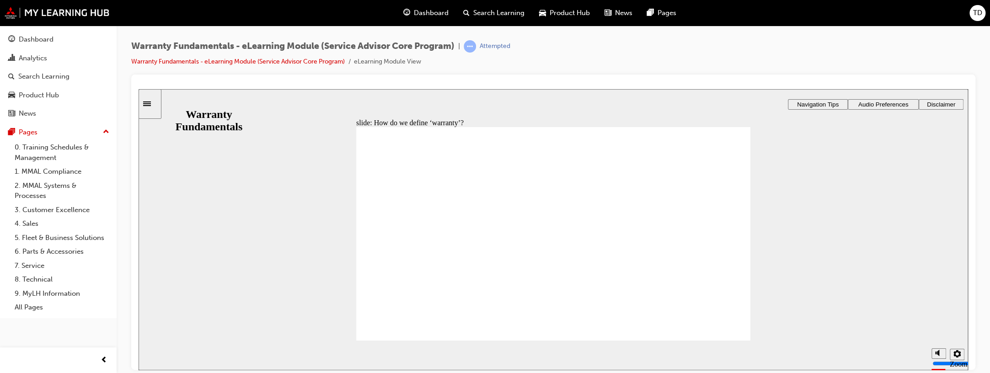
type textarea "defective parts that are not a service"
type textarea "defective parts that are not a service i"
type textarea "defective parts that are not a service it"
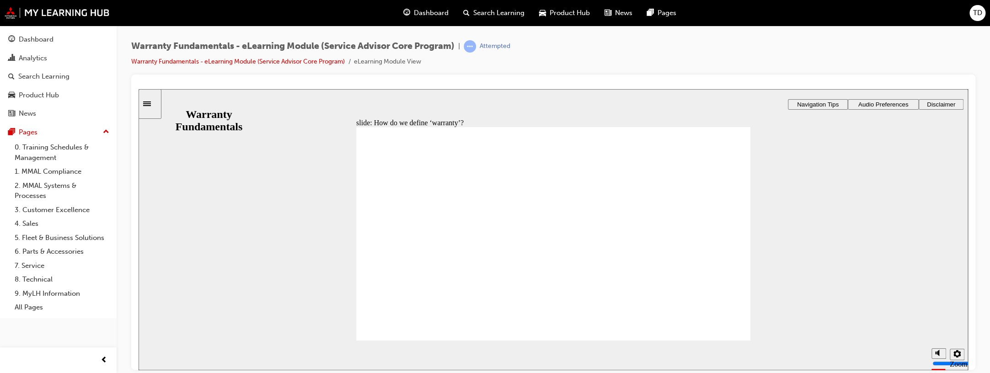
type textarea "defective parts that are not a service it"
type textarea "defective parts that are not a service ita"
type textarea "defective parts that are not a service itam"
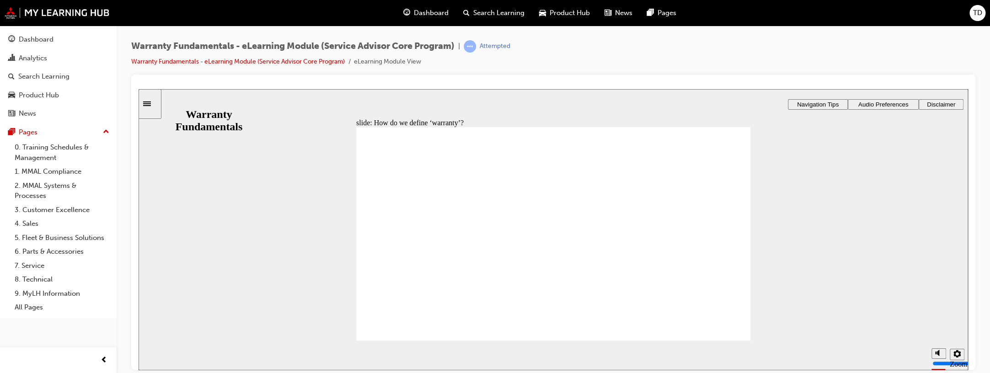
type textarea "defective parts that are not a service ita"
type textarea "defective parts that are not a service it"
type textarea "defective parts that are not a service ite"
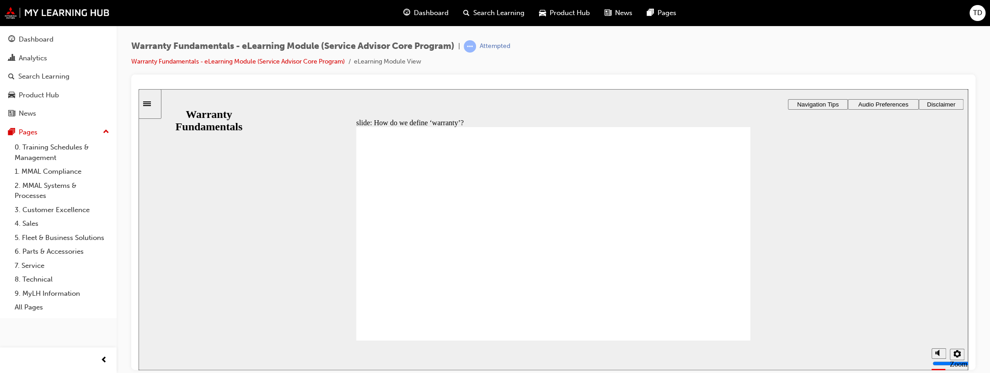
type textarea "defective parts that are not a service ite"
type textarea "defective parts that are not a service item"
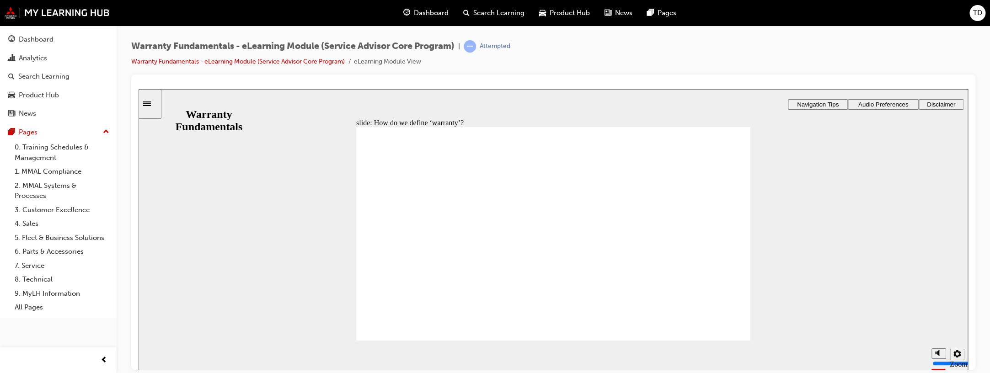
type textarea "defective parts that are not a service item o"
type textarea "defective parts that are not a service item or"
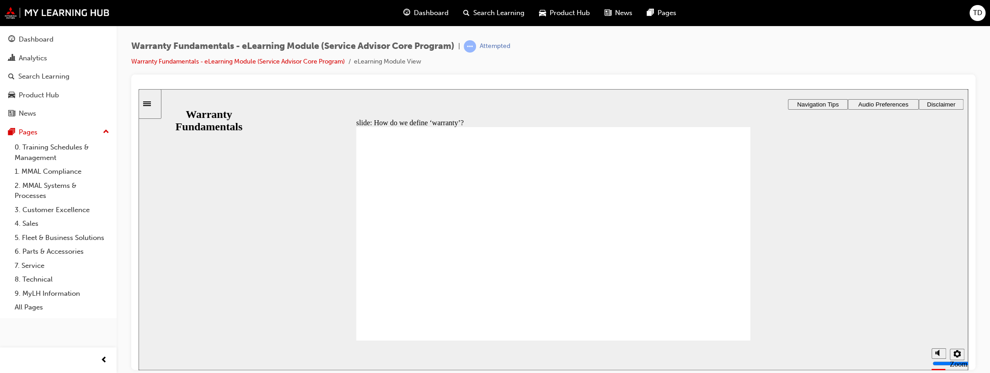
type textarea "defective parts that are not a service item or"
type textarea "defective parts that are not a service item or d"
type textarea "defective parts that are not a service item or da"
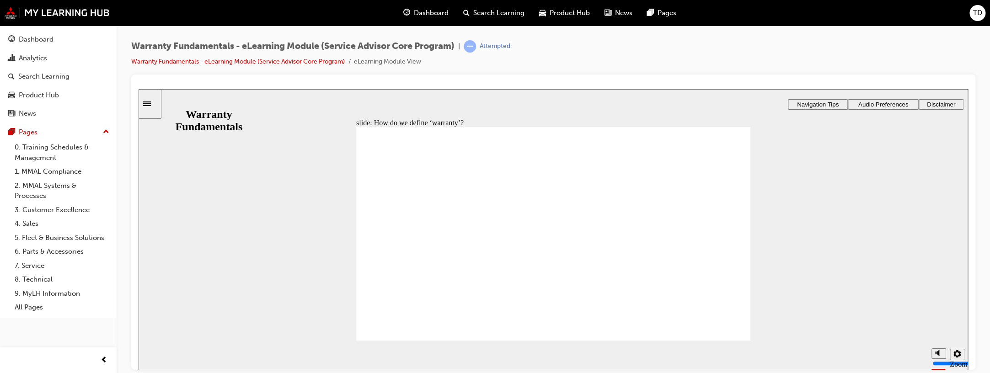
type textarea "defective parts that are not a service item or d"
type textarea "defective parts that are not a service item or"
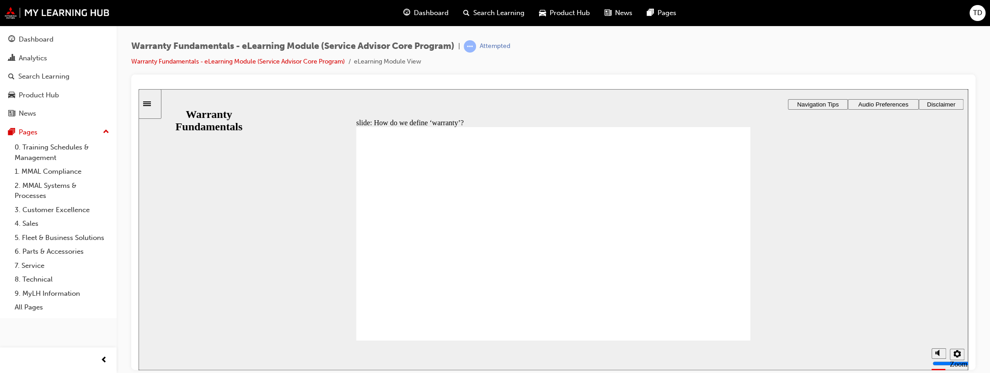
type textarea "defective parts that are not a service item or"
type textarea "defective parts that are not a service item o"
type textarea "defective parts that are not a service item"
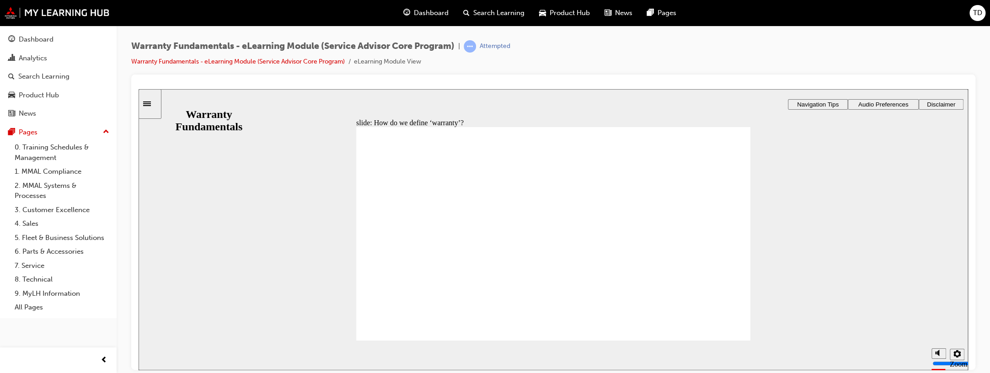
type textarea "defective parts that are not a service item"
